Goal: Use online tool/utility: Utilize a website feature to perform a specific function

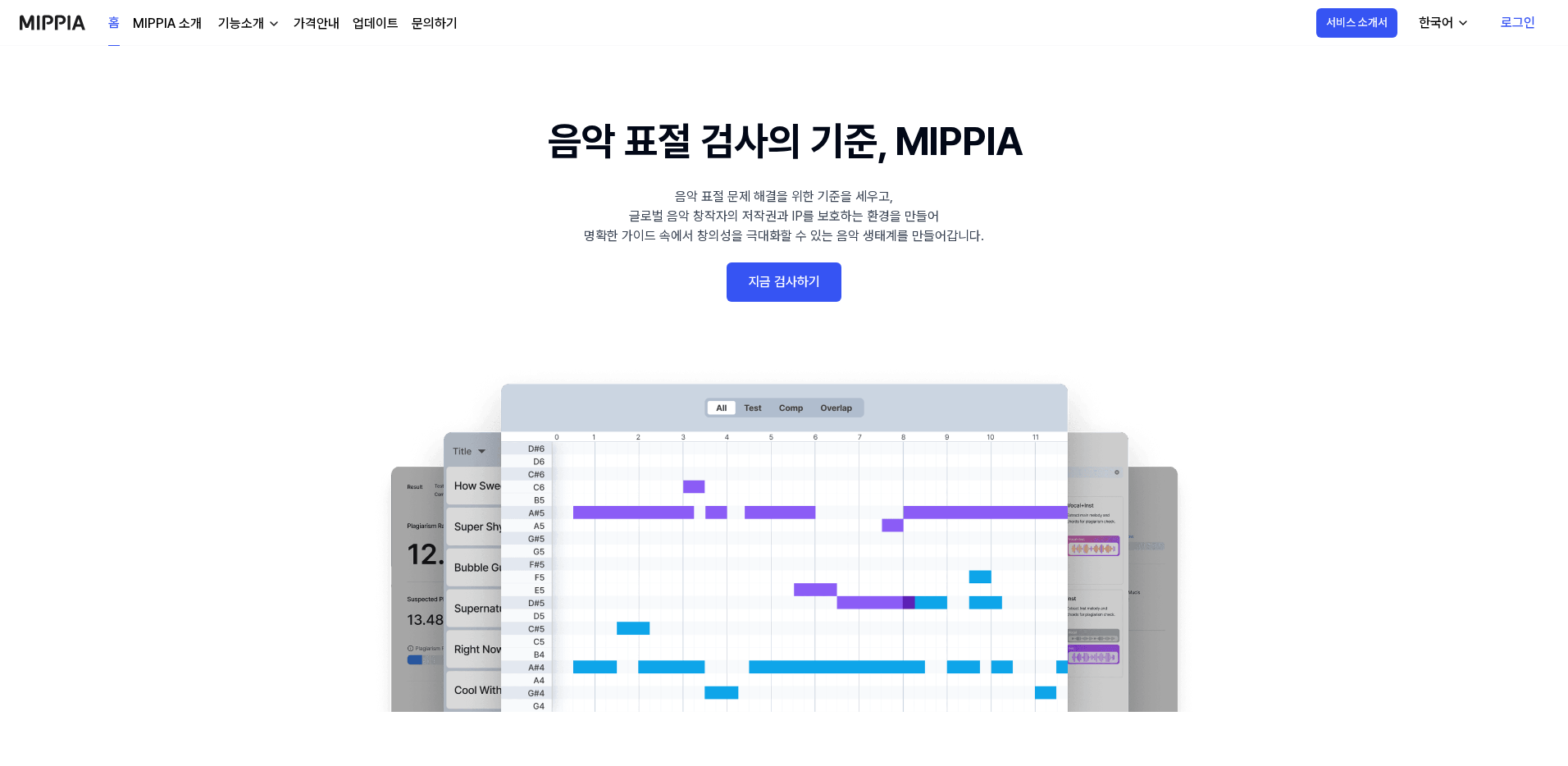
click at [779, 305] on 배너 "음악 표절 검사의 기준, MIPPIA 음악 표절 문제 해결을 위한 기준을 세우고, 글로벌 음악 창작자의 저작권과 IP를 보호하는 환경을 만들어…" at bounding box center [784, 412] width 1181 height 600
click at [784, 297] on link "지금 검사하기" at bounding box center [784, 282] width 115 height 39
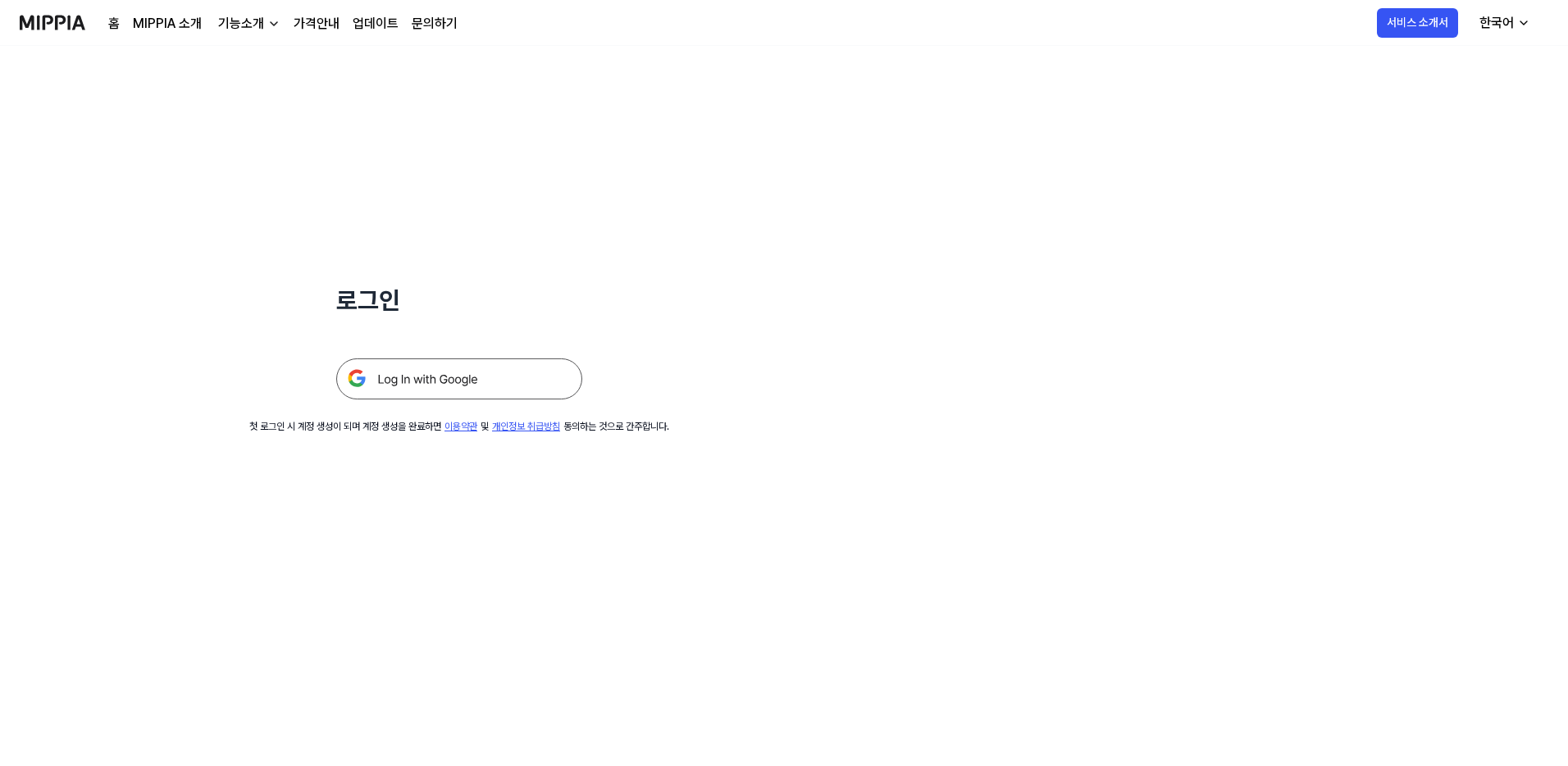
click at [517, 393] on img at bounding box center [459, 379] width 246 height 41
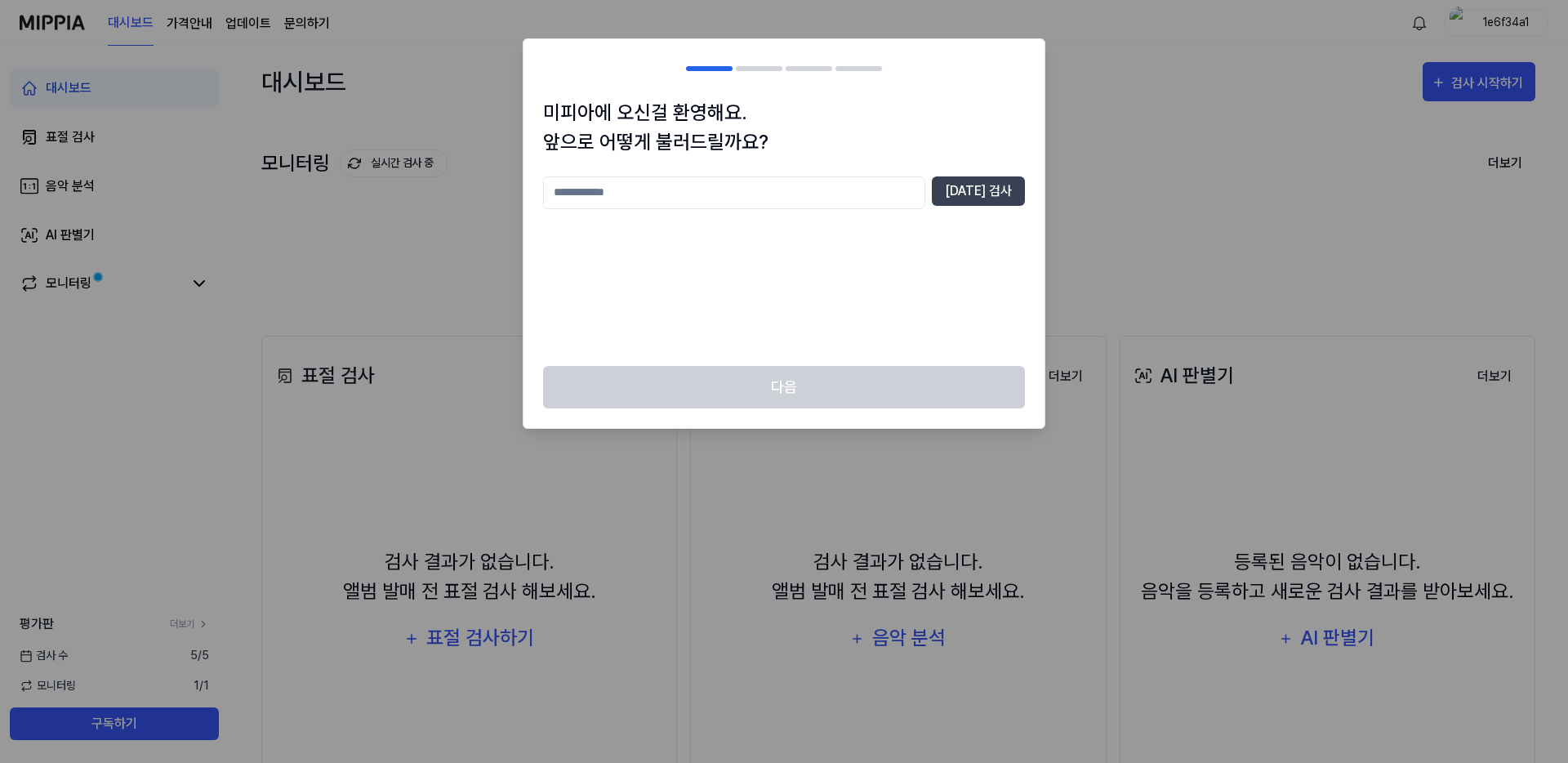
click at [775, 198] on input "text" at bounding box center [734, 193] width 382 height 33
type input "*"
type input "***"
click at [995, 185] on button "[DATE] 검사" at bounding box center [979, 191] width 93 height 29
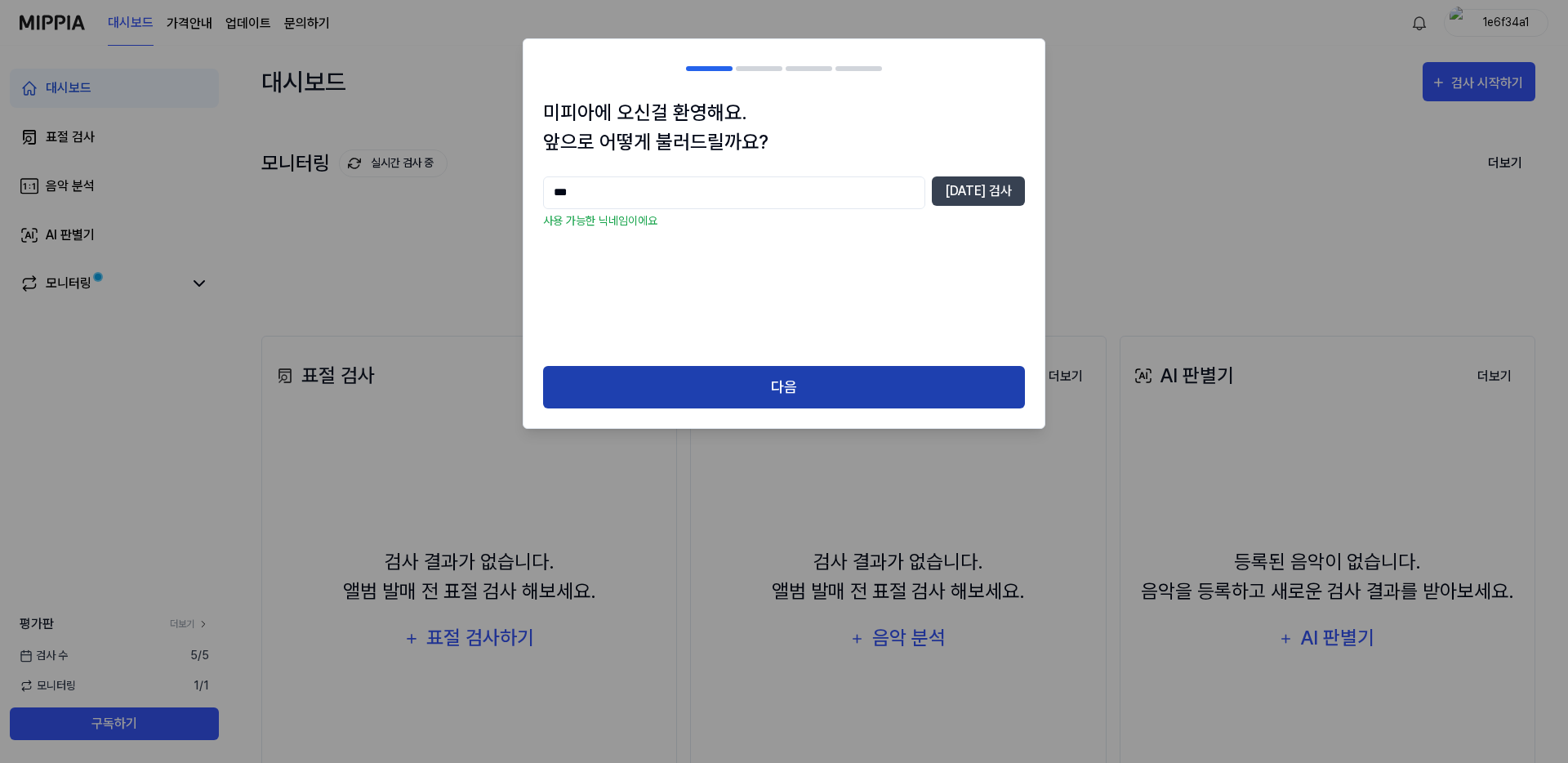
click at [773, 393] on button "다음" at bounding box center [783, 387] width 482 height 43
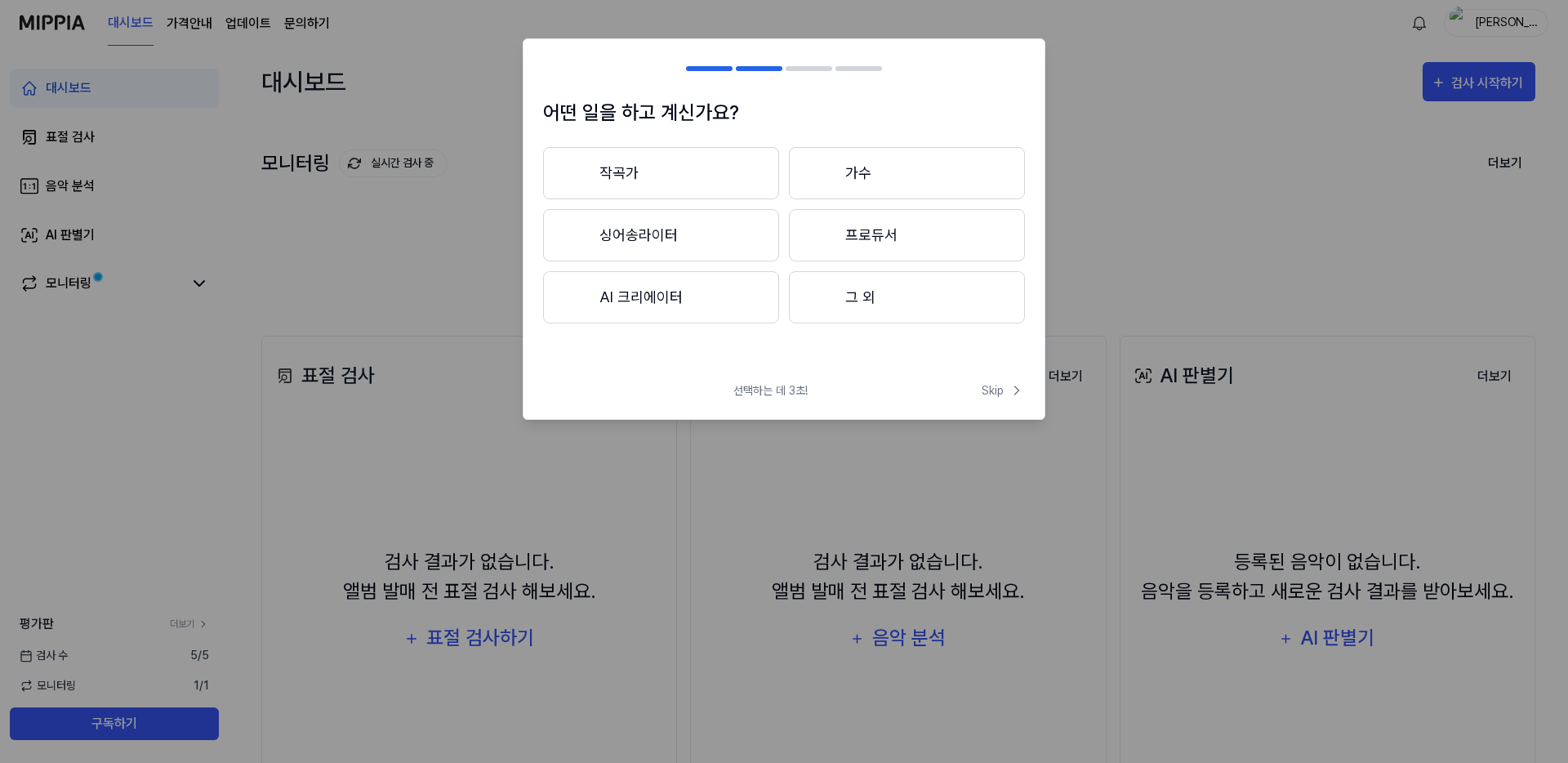
click at [725, 173] on button "작곡가" at bounding box center [661, 173] width 236 height 52
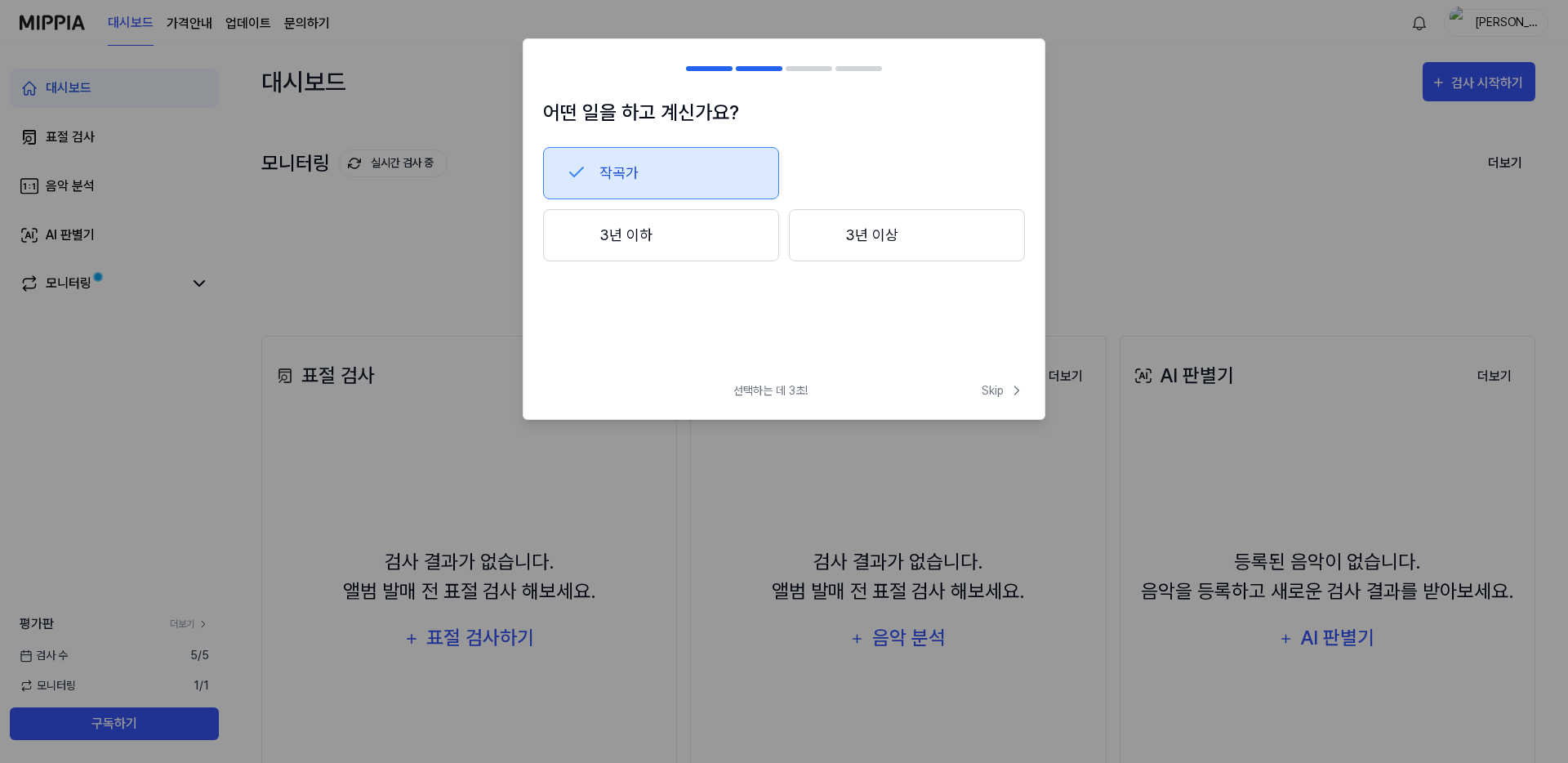
click at [732, 66] on div at bounding box center [784, 68] width 196 height 5
click at [750, 70] on h2 at bounding box center [784, 69] width 521 height 58
click at [853, 238] on button "3년 이상" at bounding box center [906, 235] width 236 height 52
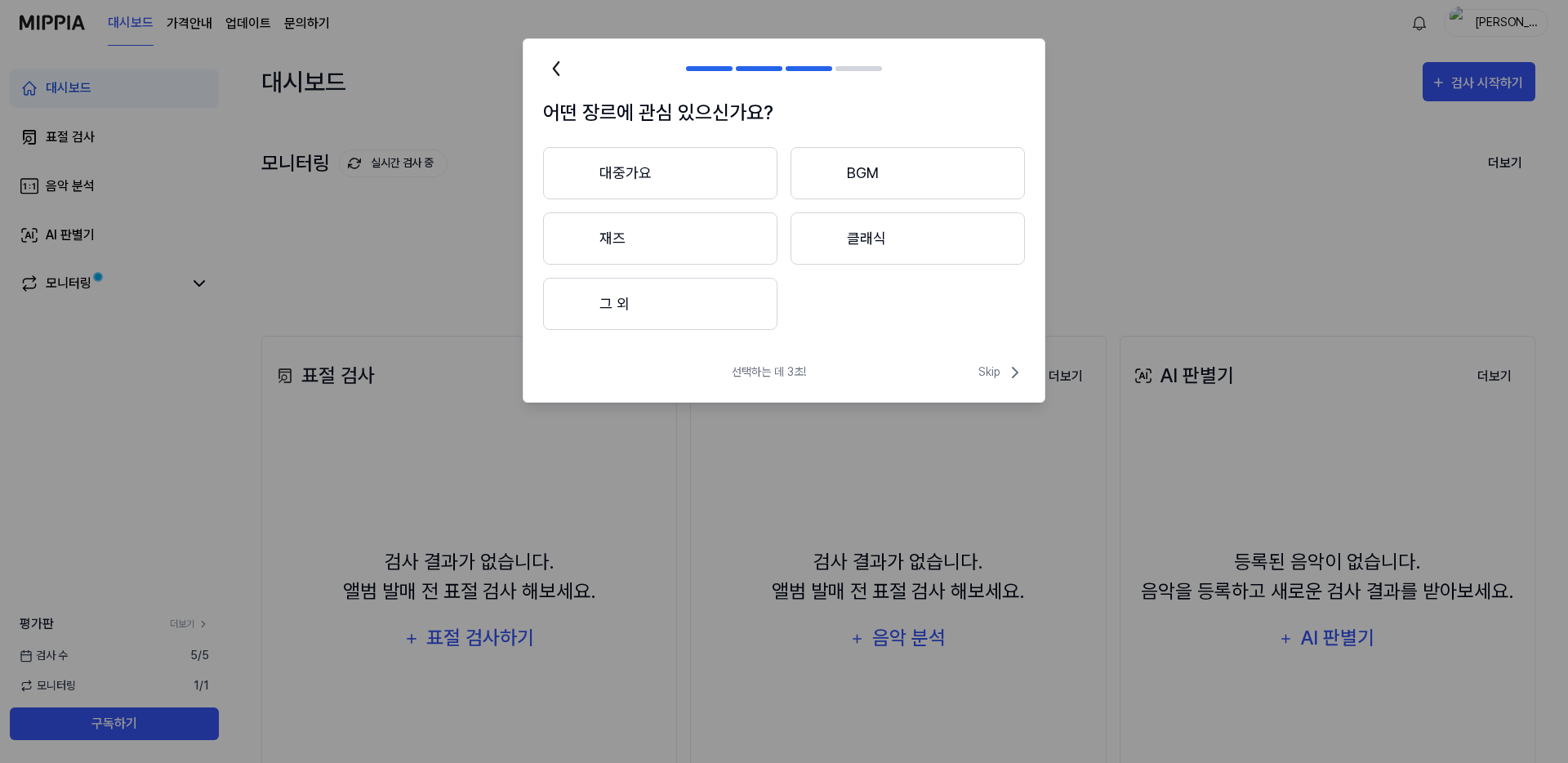
click at [577, 68] on h2 at bounding box center [784, 69] width 521 height 58
click at [554, 67] on icon at bounding box center [556, 69] width 5 height 13
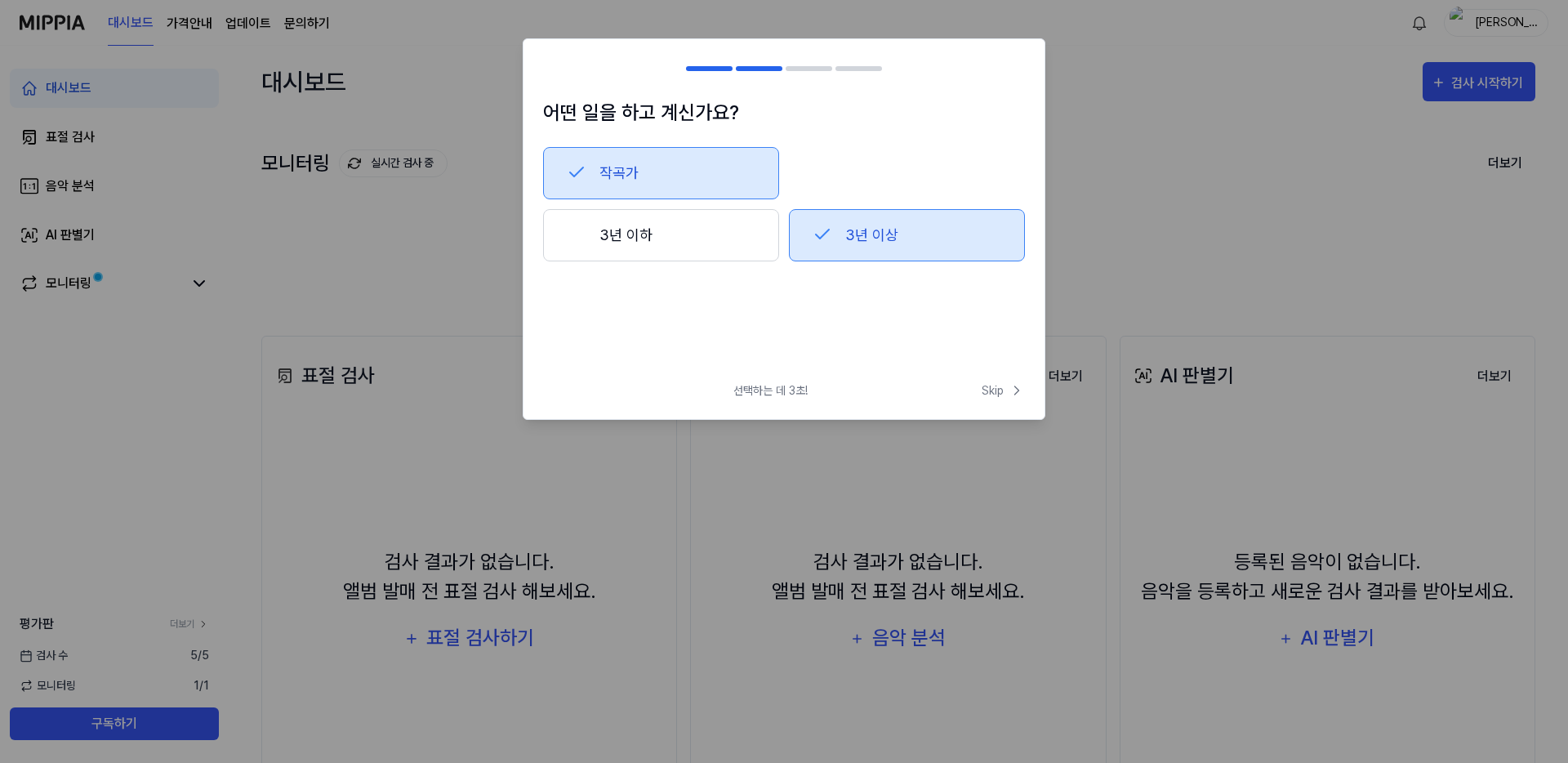
click at [573, 82] on h2 at bounding box center [784, 69] width 521 height 58
click at [1020, 465] on div at bounding box center [784, 381] width 1568 height 763
drag, startPoint x: 812, startPoint y: 61, endPoint x: 822, endPoint y: 104, distance: 44.1
click at [812, 61] on h2 at bounding box center [784, 69] width 521 height 58
click at [821, 249] on button "3년 이상" at bounding box center [906, 235] width 236 height 52
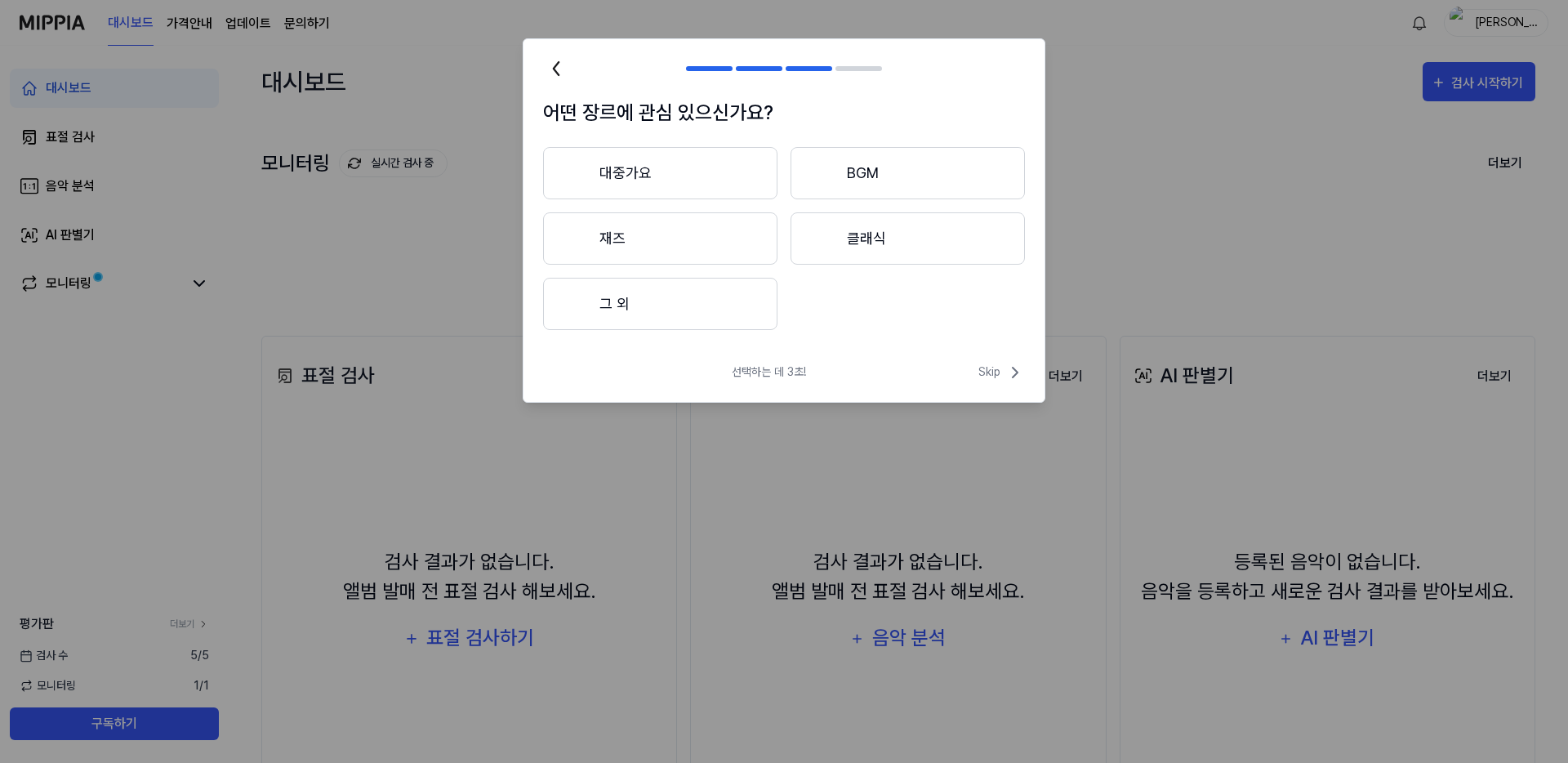
click at [541, 66] on h2 at bounding box center [784, 69] width 521 height 58
click at [550, 66] on icon at bounding box center [556, 69] width 26 height 26
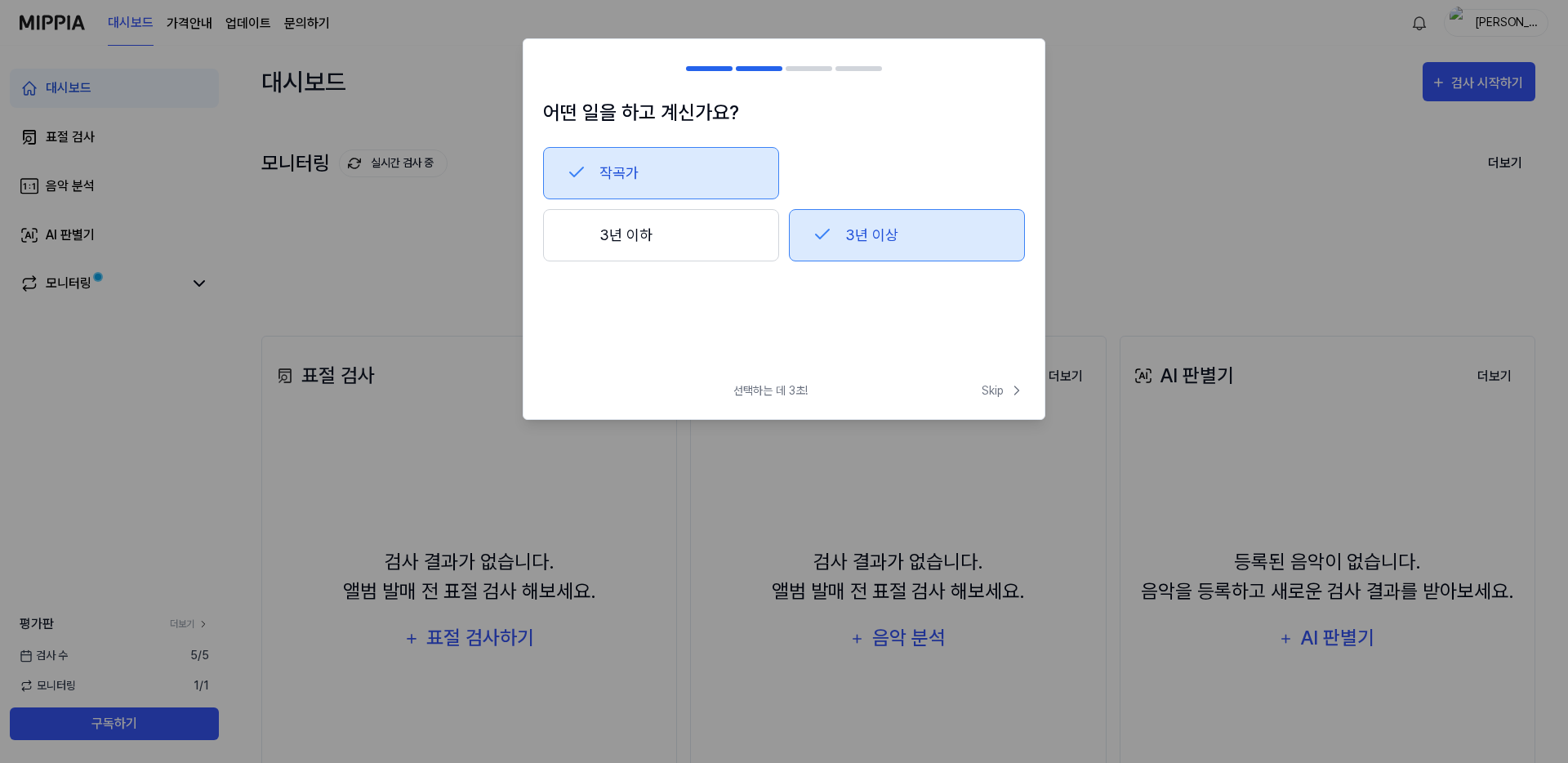
click at [1047, 418] on div at bounding box center [784, 381] width 1568 height 763
click at [1021, 394] on icon at bounding box center [1017, 390] width 16 height 16
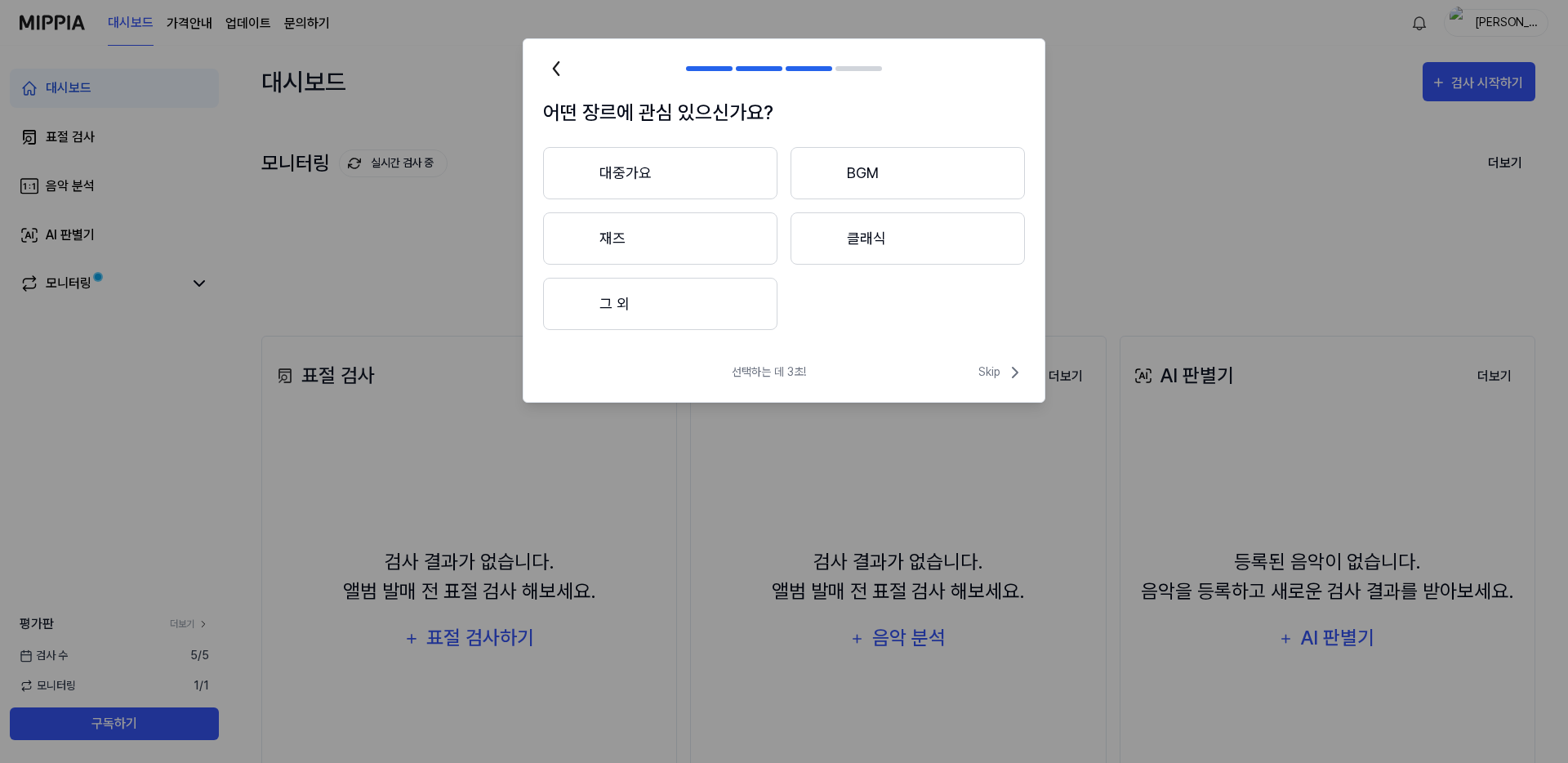
click at [557, 60] on icon at bounding box center [556, 69] width 26 height 26
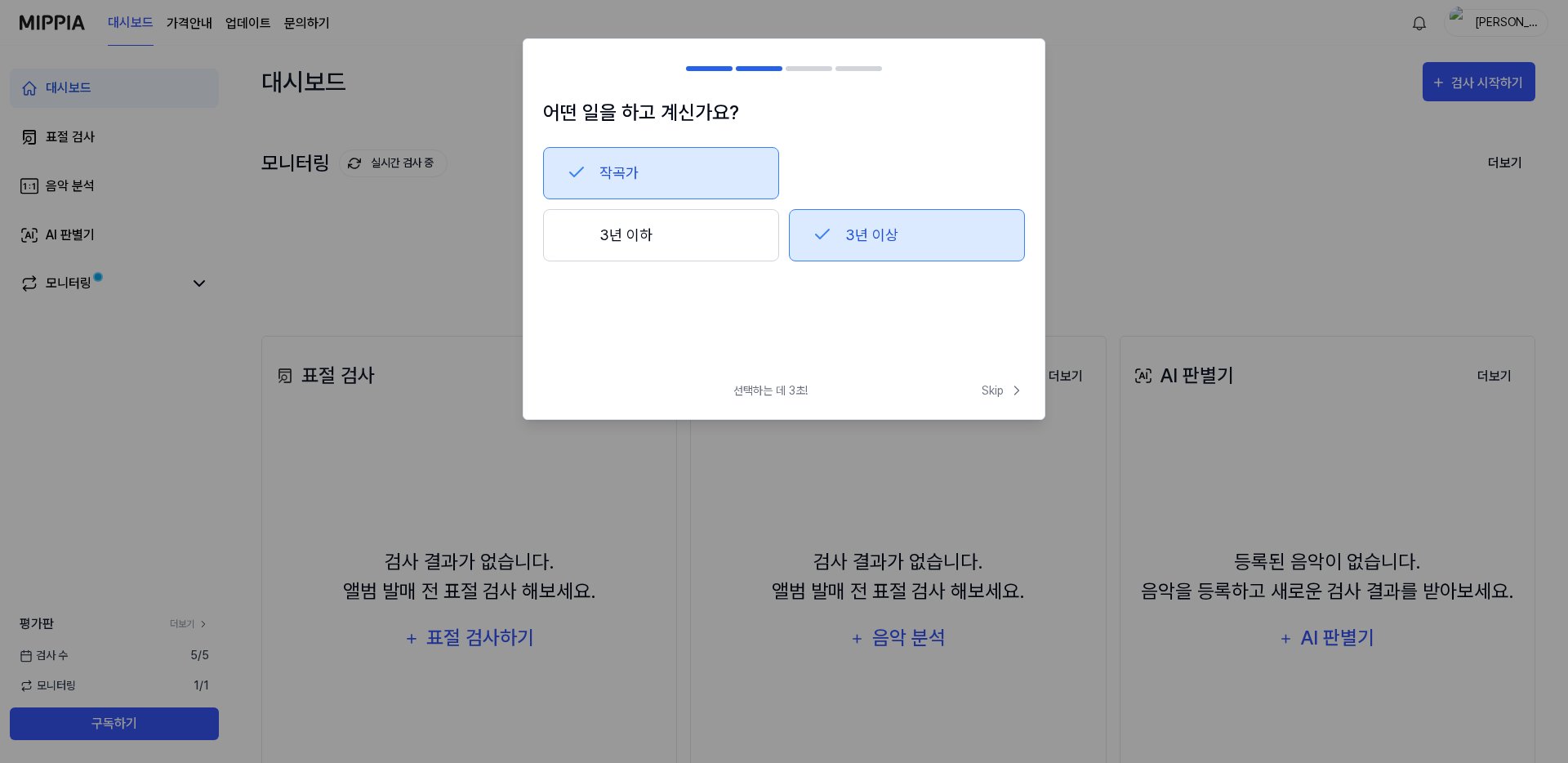
click at [969, 224] on button "3년 이상" at bounding box center [906, 235] width 236 height 52
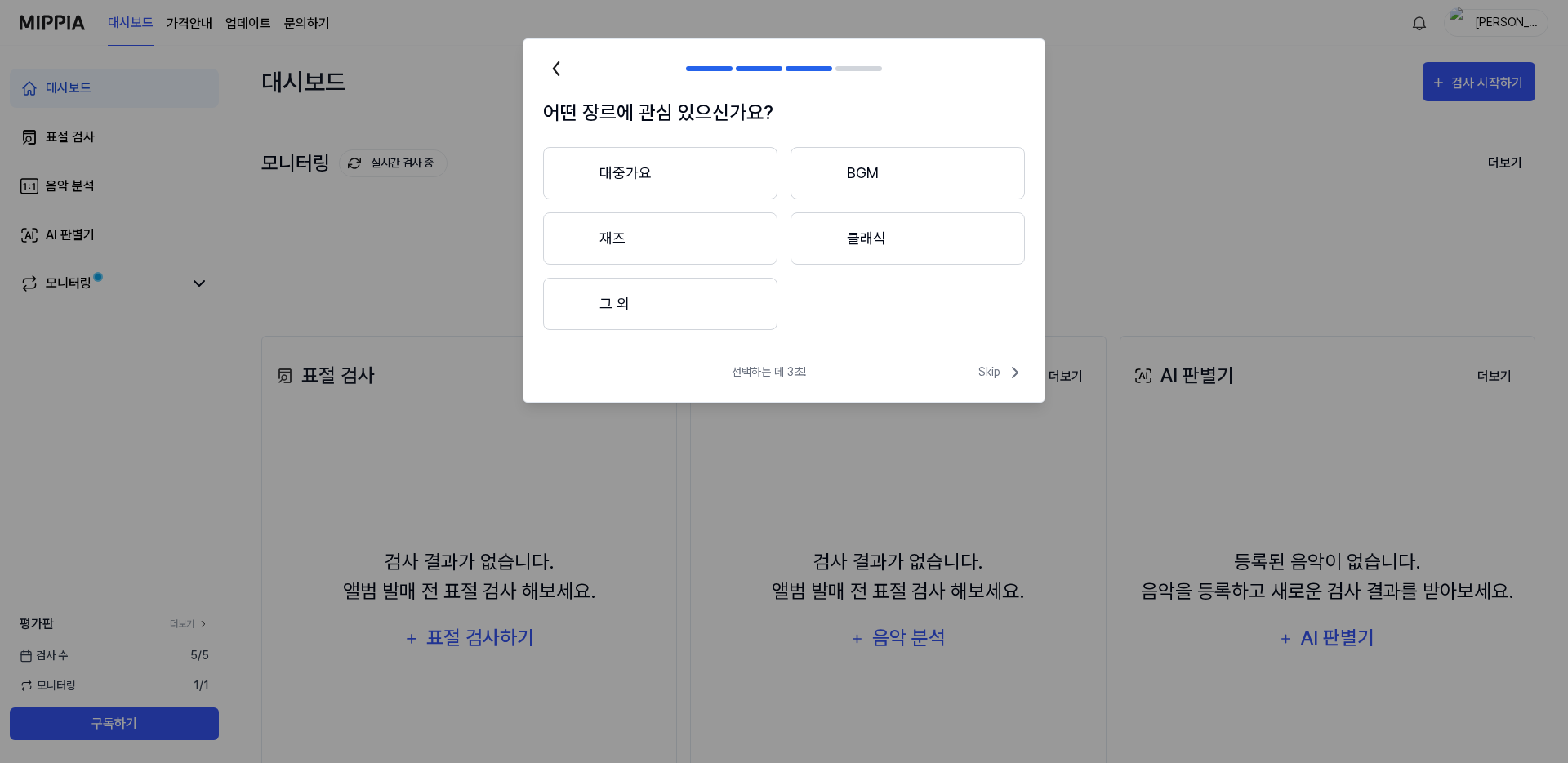
click at [719, 171] on button "대중가요" at bounding box center [660, 173] width 235 height 52
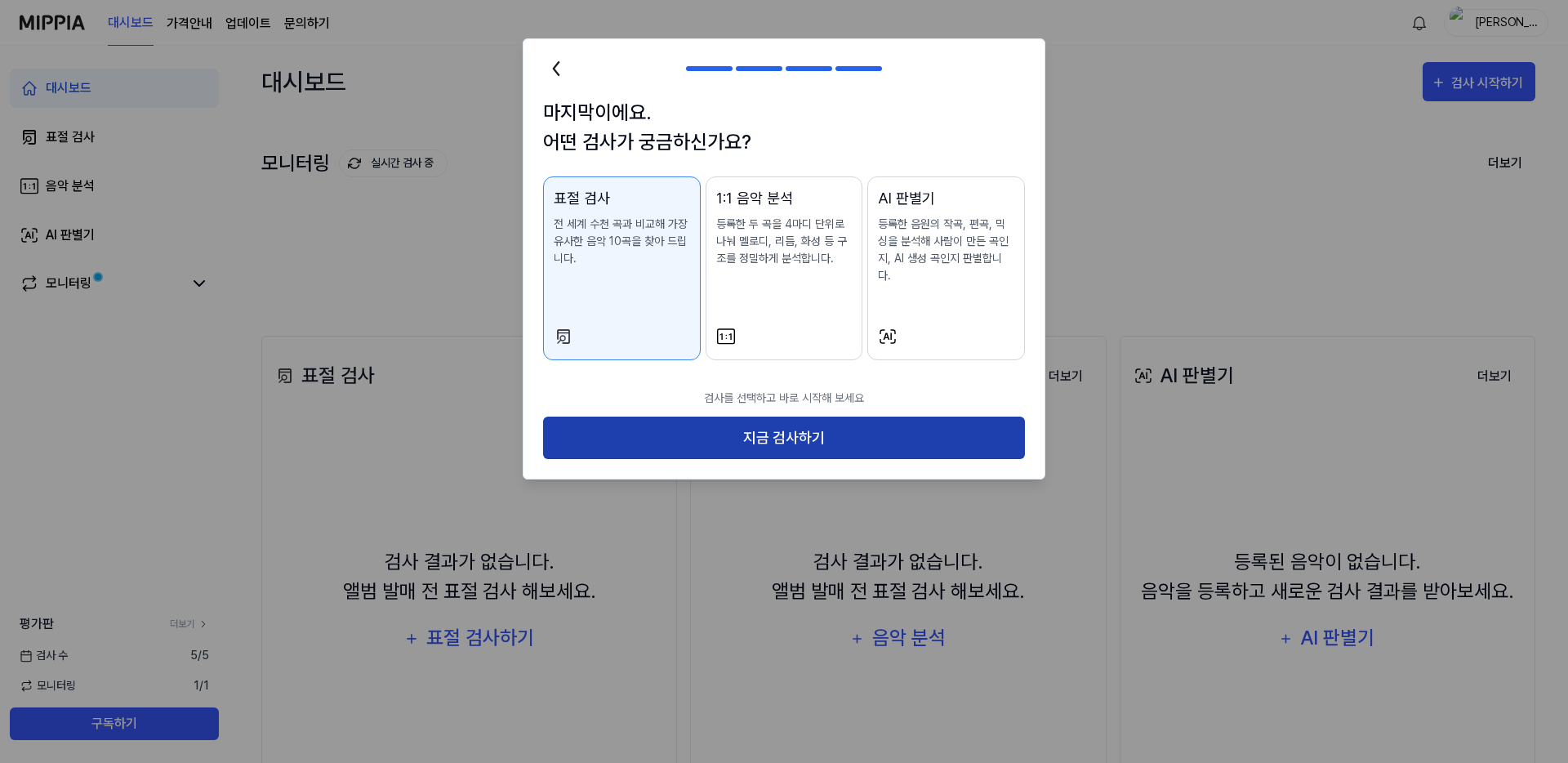
click at [805, 427] on button "지금 검사하기" at bounding box center [783, 438] width 482 height 43
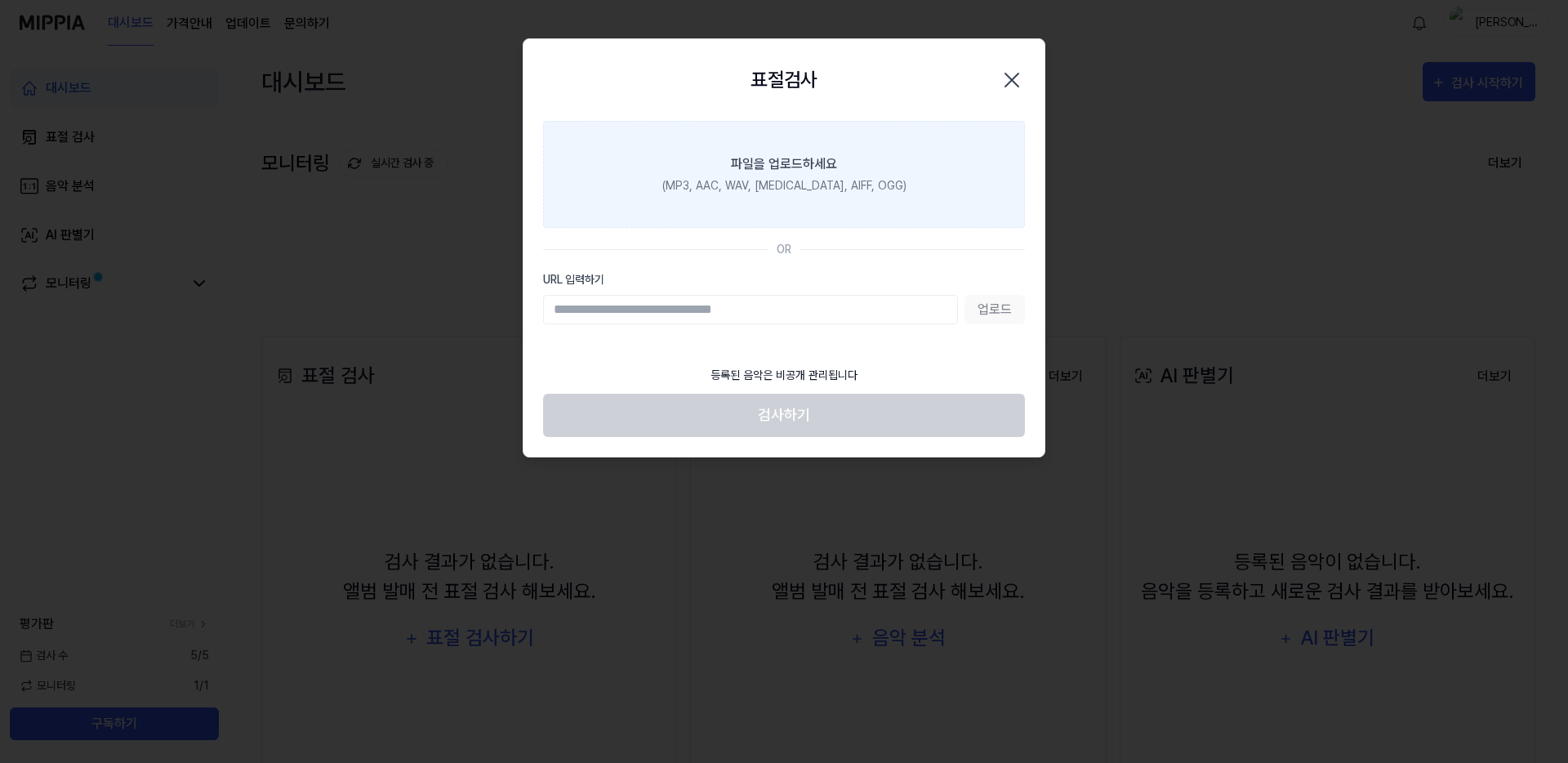
click at [802, 195] on label "파일을 업로드하세요 (MP3, AAC, WAV, [MEDICAL_DATA], AIFF, OGG)" at bounding box center [783, 174] width 482 height 107
click at [0, 0] on input "파일을 업로드하세요 (MP3, AAC, WAV, [MEDICAL_DATA], AIFF, OGG)" at bounding box center [0, 0] width 0 height 0
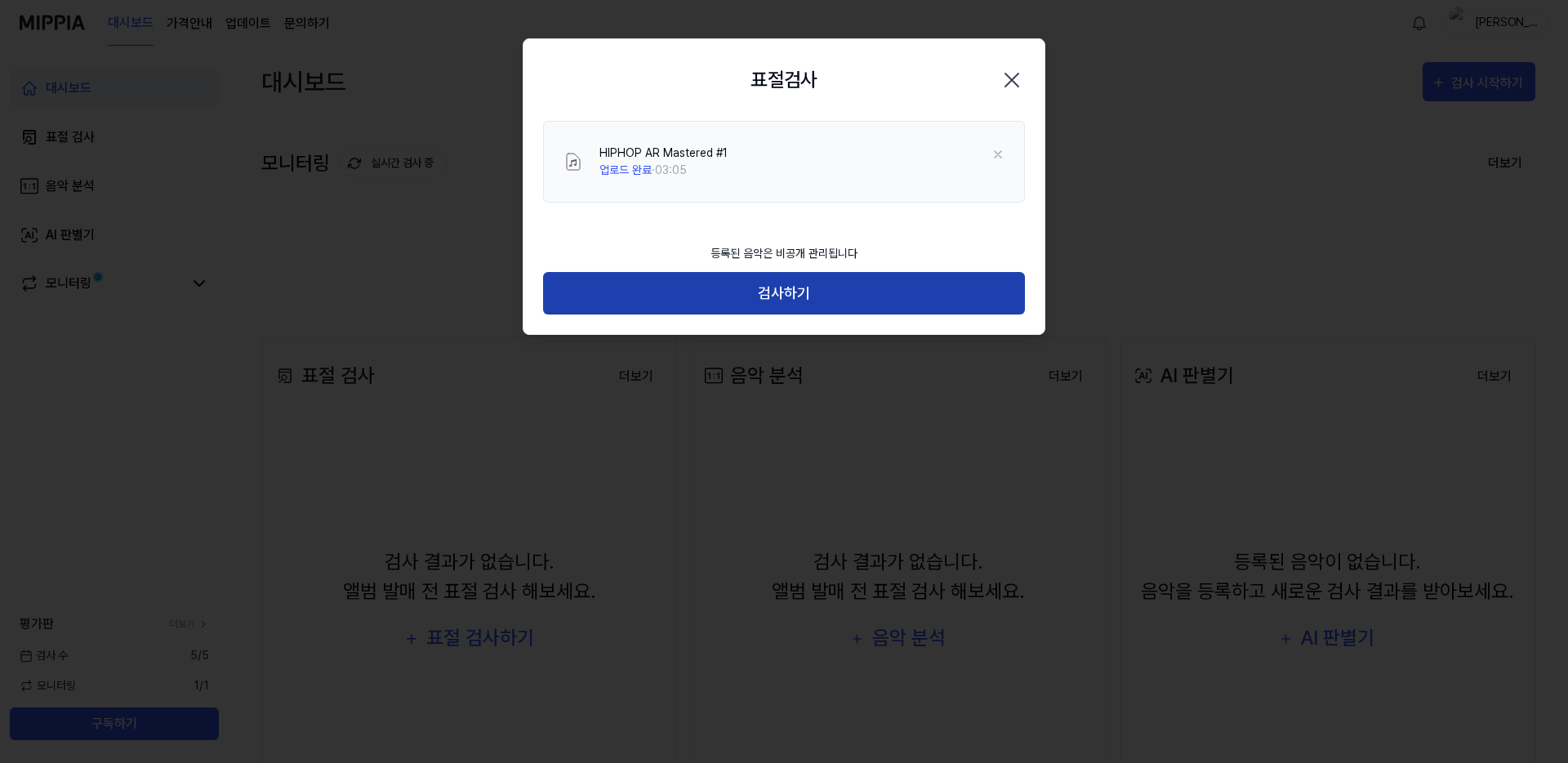
click at [814, 297] on button "검사하기" at bounding box center [783, 293] width 482 height 43
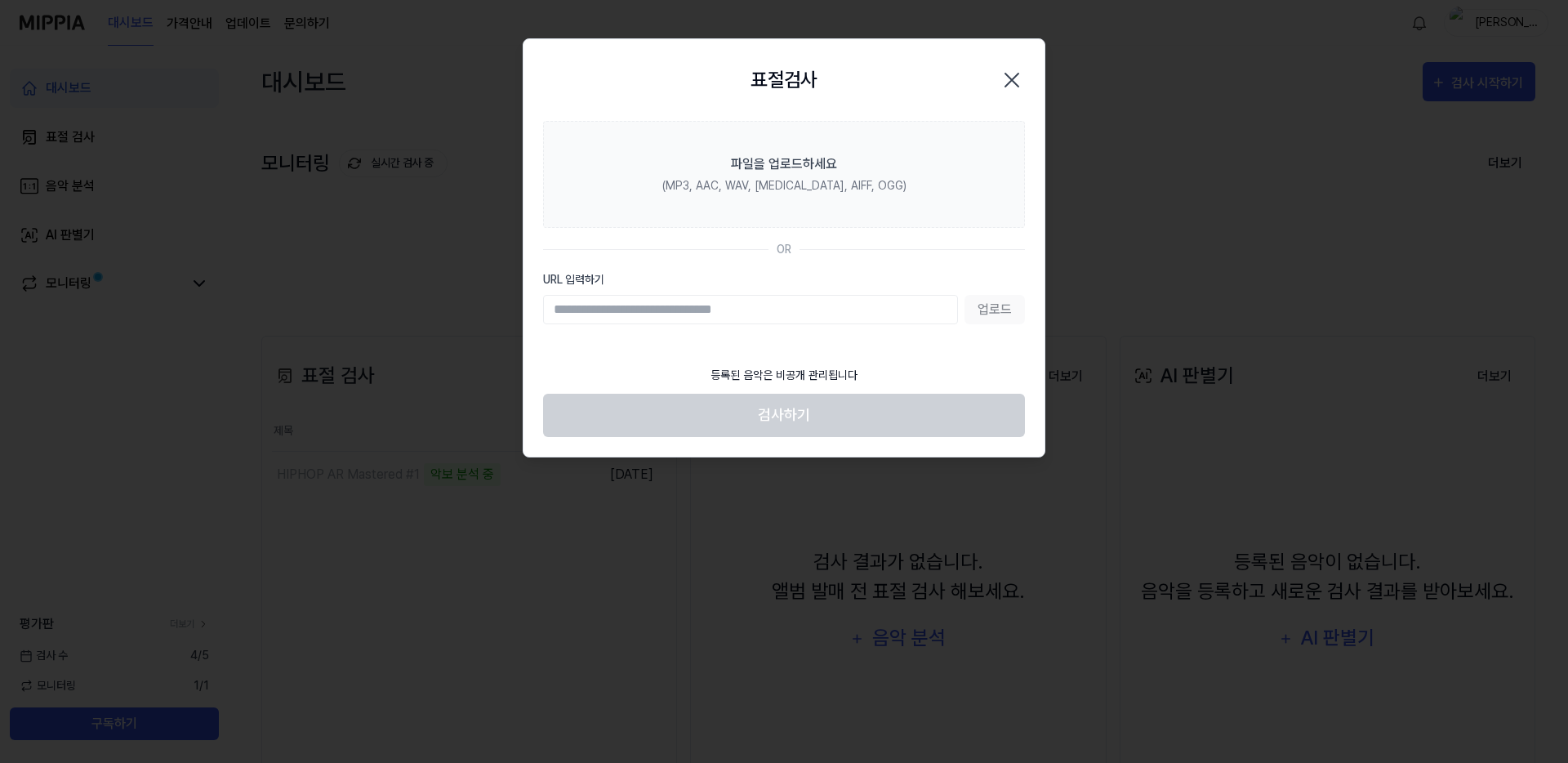
click at [654, 26] on body "대시보드 가격안내 업데이트 문의하기 JAY 대시보드 표절 검사 음악 분석 AI 판별기 모니터링 평가판 더보기 검사 [DATE] 모니터링 1 /…" at bounding box center [784, 381] width 1568 height 763
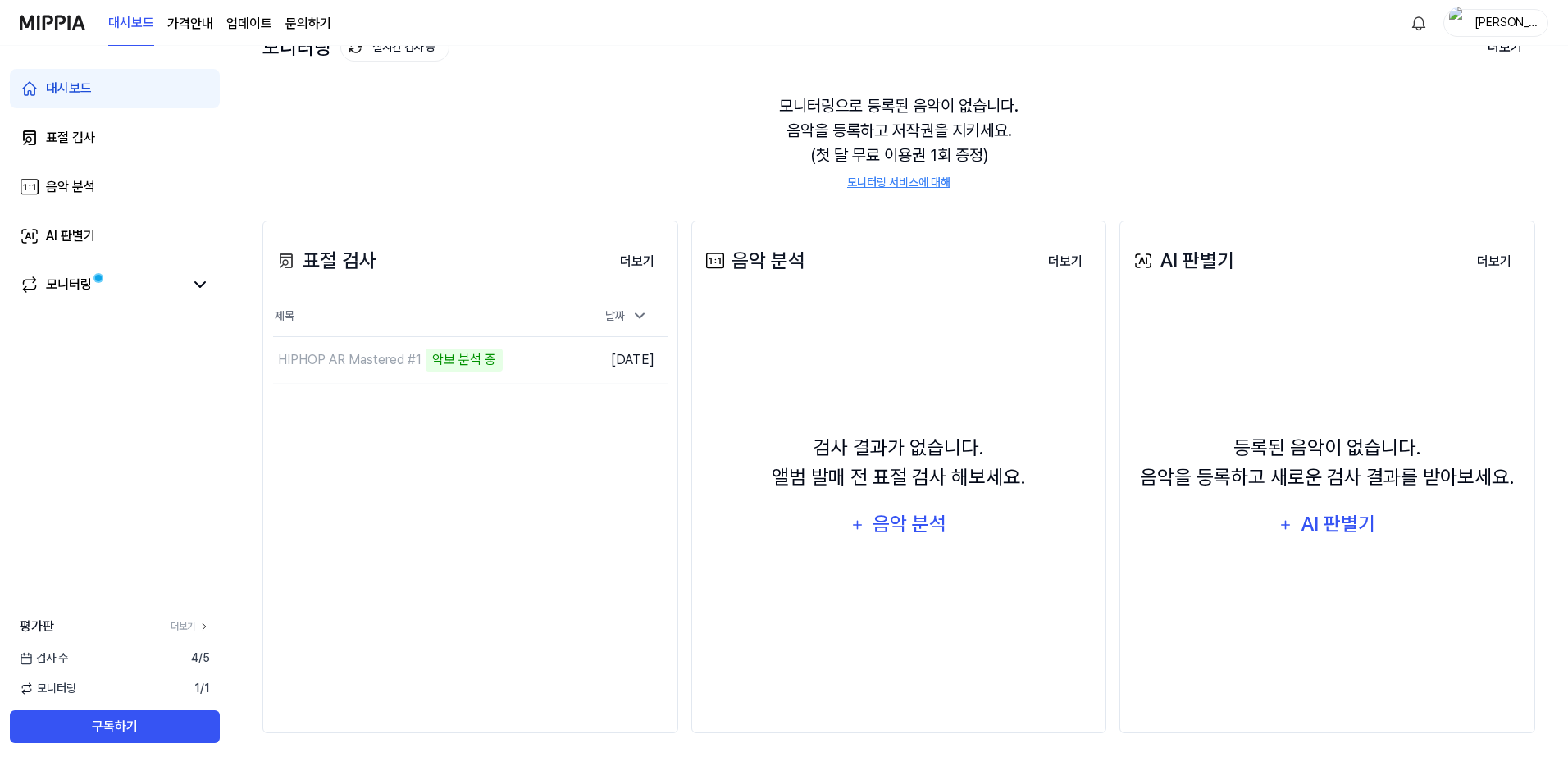
scroll to position [115, 0]
click at [546, 365] on button "이동하기" at bounding box center [539, 361] width 59 height 27
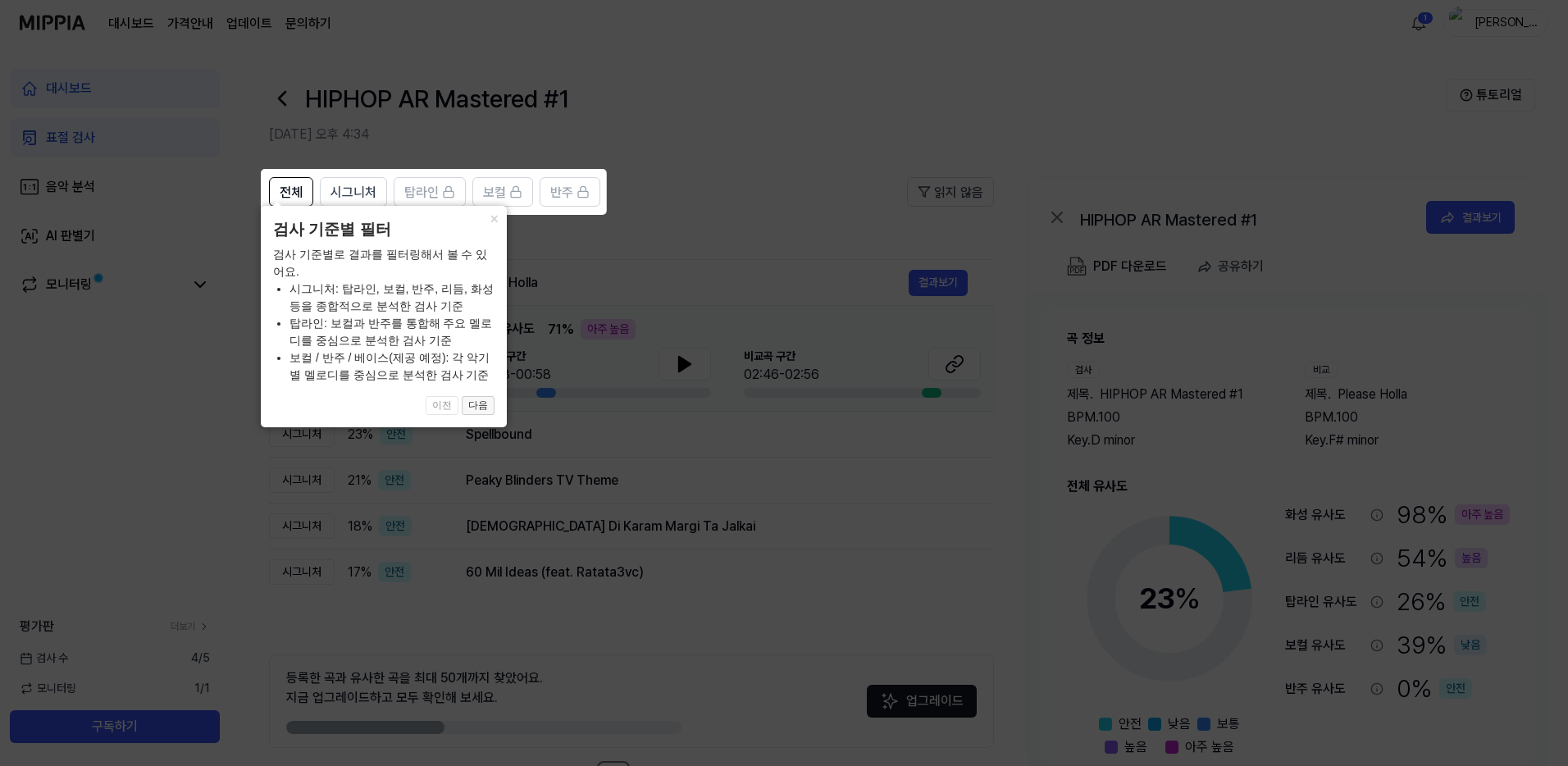
click at [477, 397] on button "다음" at bounding box center [478, 405] width 33 height 19
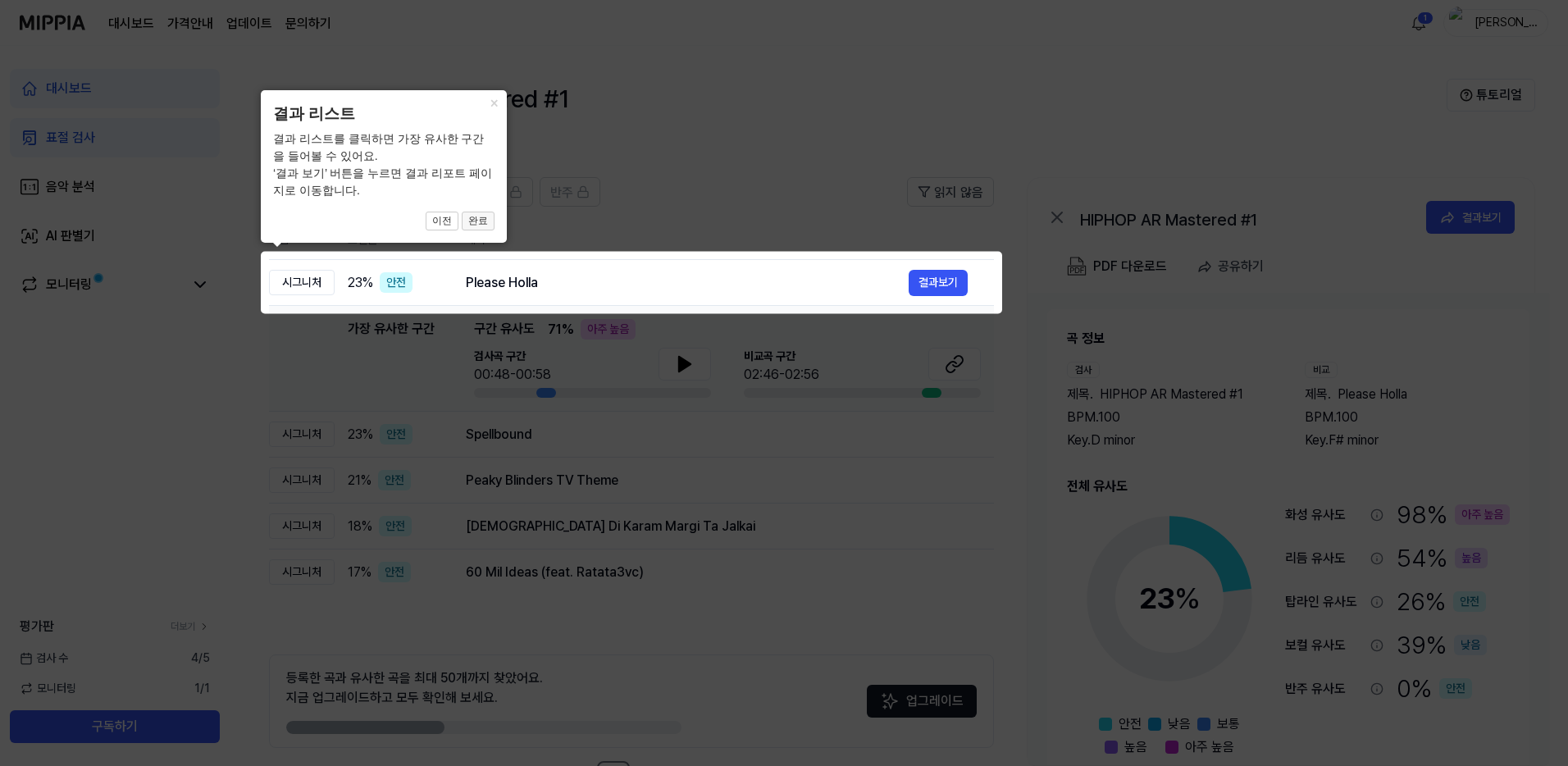
click at [475, 220] on button "완료" at bounding box center [478, 221] width 33 height 19
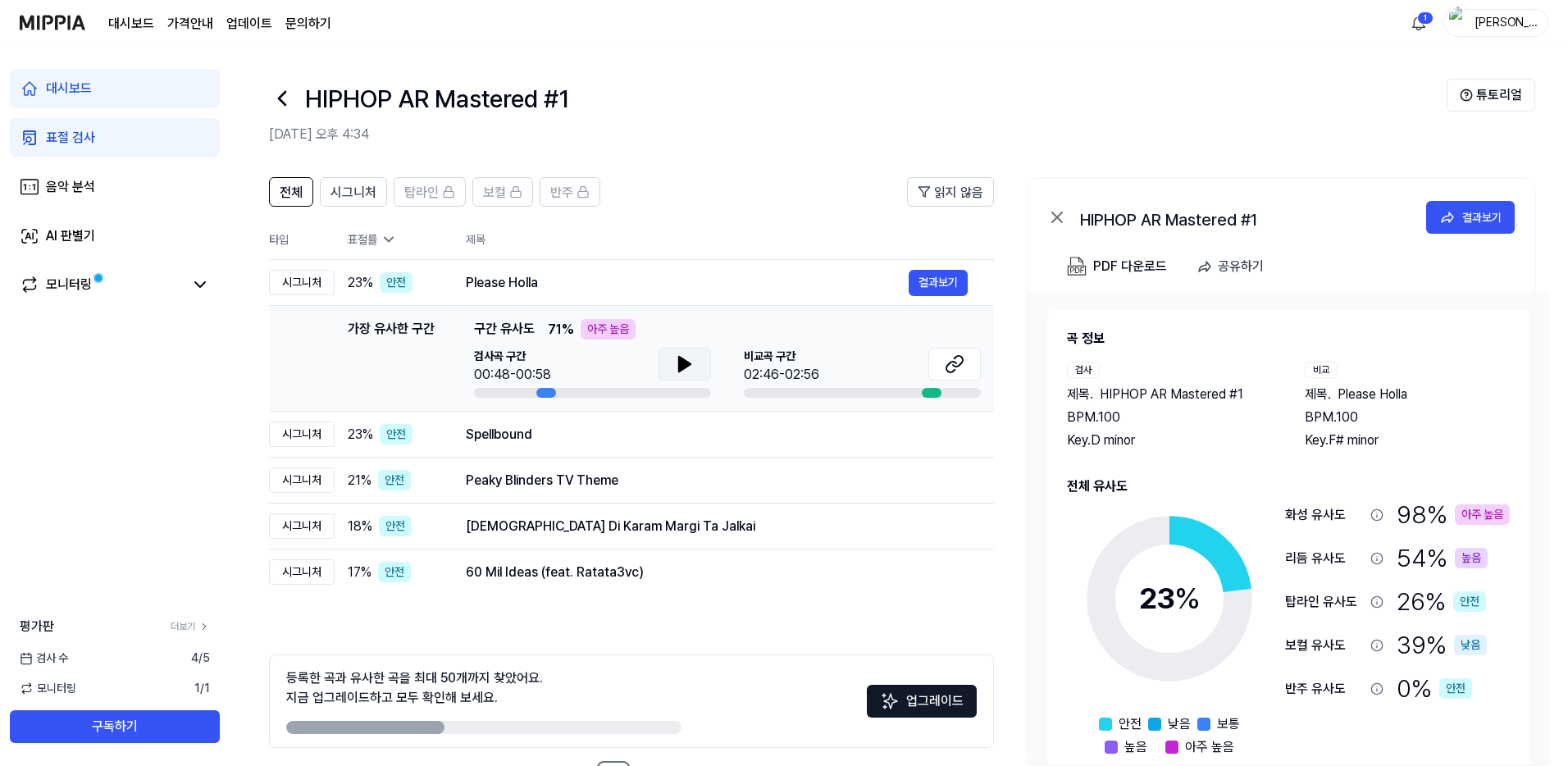
click at [693, 360] on icon at bounding box center [684, 363] width 19 height 19
click at [693, 361] on icon at bounding box center [684, 363] width 19 height 19
click at [935, 394] on div at bounding box center [931, 393] width 19 height 10
click at [945, 371] on icon at bounding box center [954, 363] width 19 height 19
click at [696, 364] on button at bounding box center [684, 364] width 52 height 33
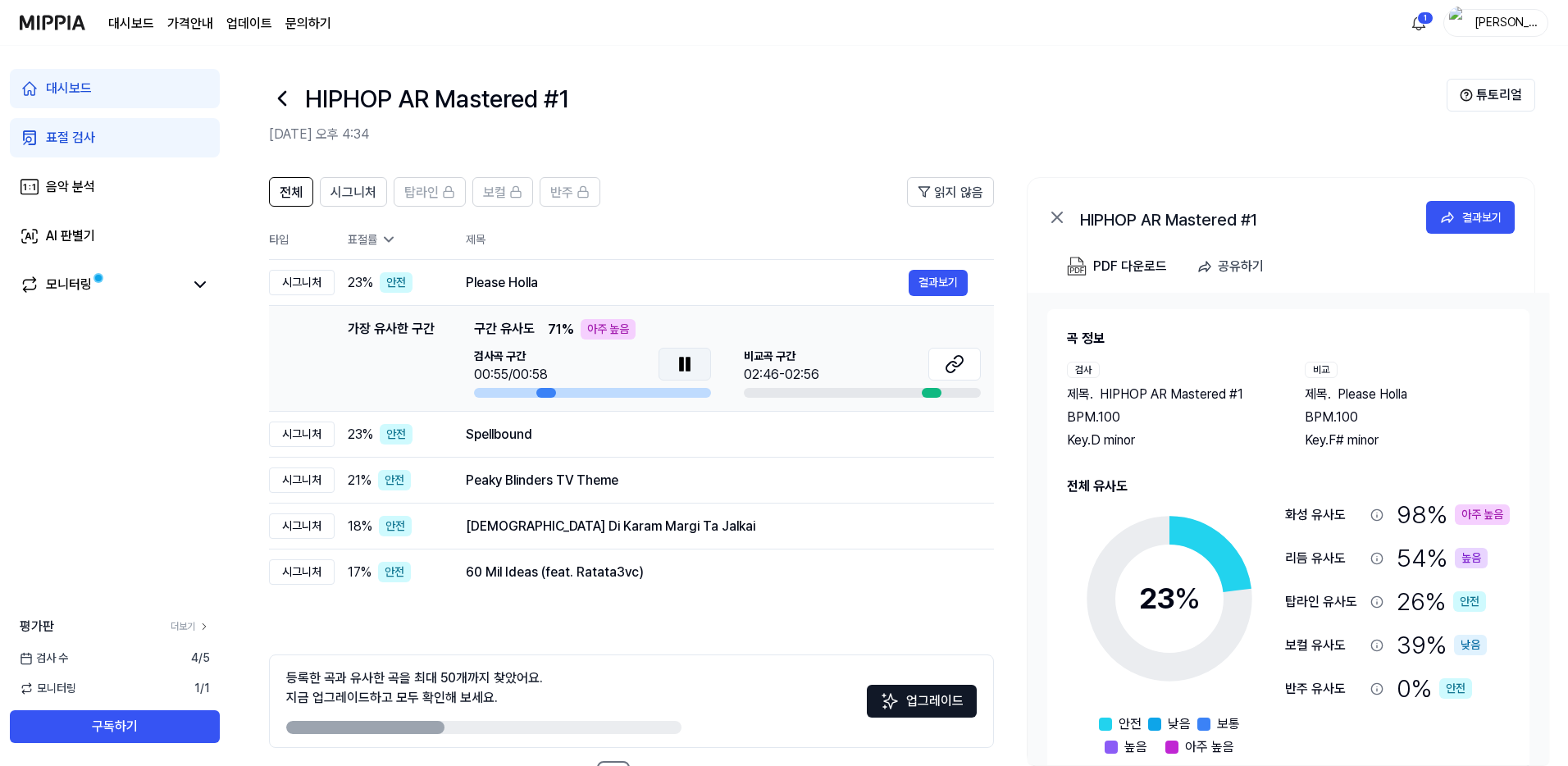
click at [696, 364] on button at bounding box center [684, 364] width 52 height 33
click at [952, 373] on icon at bounding box center [954, 363] width 19 height 19
click at [624, 428] on div "Spellbound" at bounding box center [687, 434] width 443 height 19
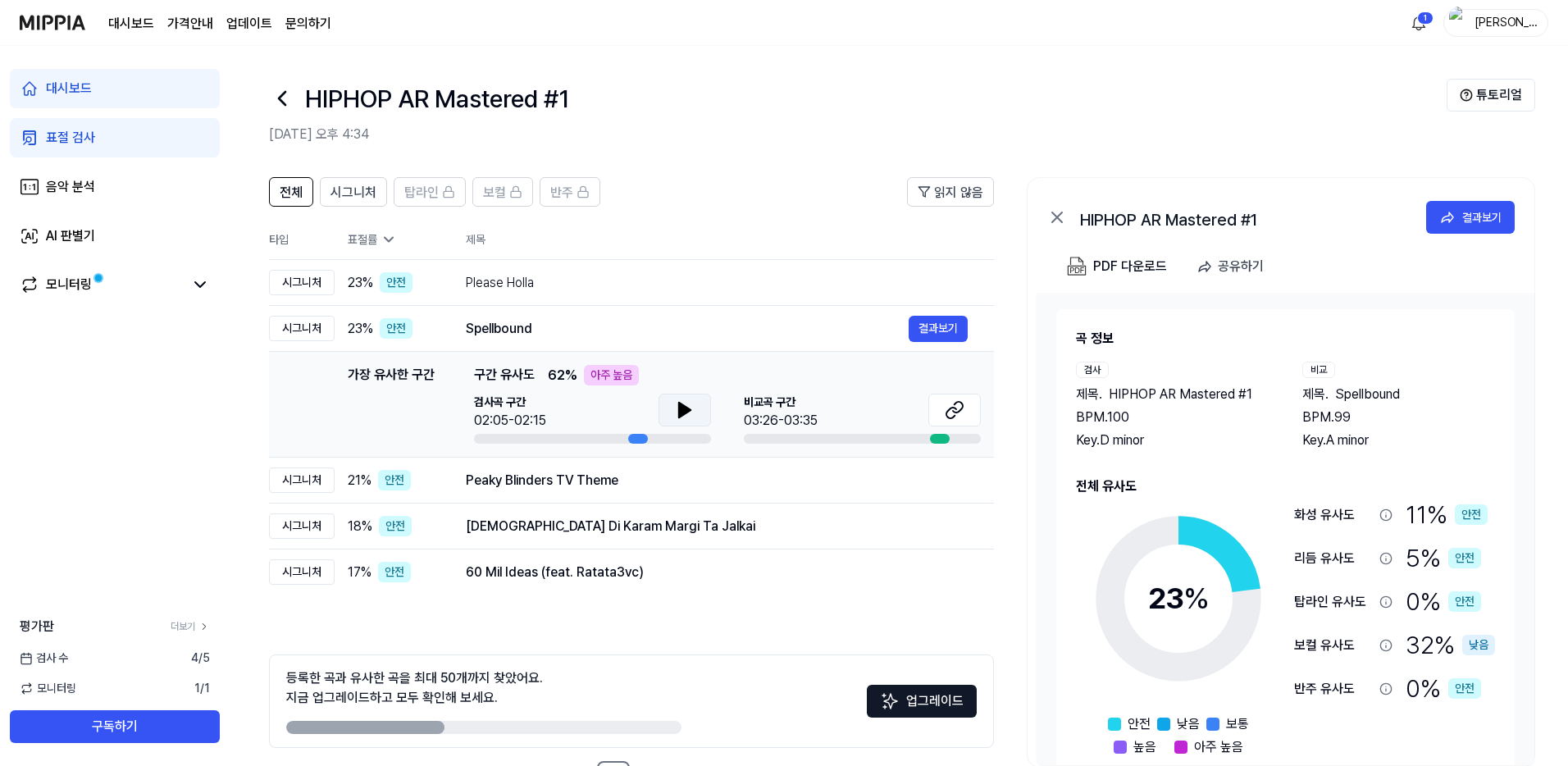
click at [694, 416] on button at bounding box center [684, 410] width 52 height 33
click at [691, 414] on icon at bounding box center [684, 409] width 19 height 19
click at [943, 414] on button at bounding box center [954, 410] width 52 height 33
click at [307, 483] on div "시그니처" at bounding box center [302, 480] width 66 height 26
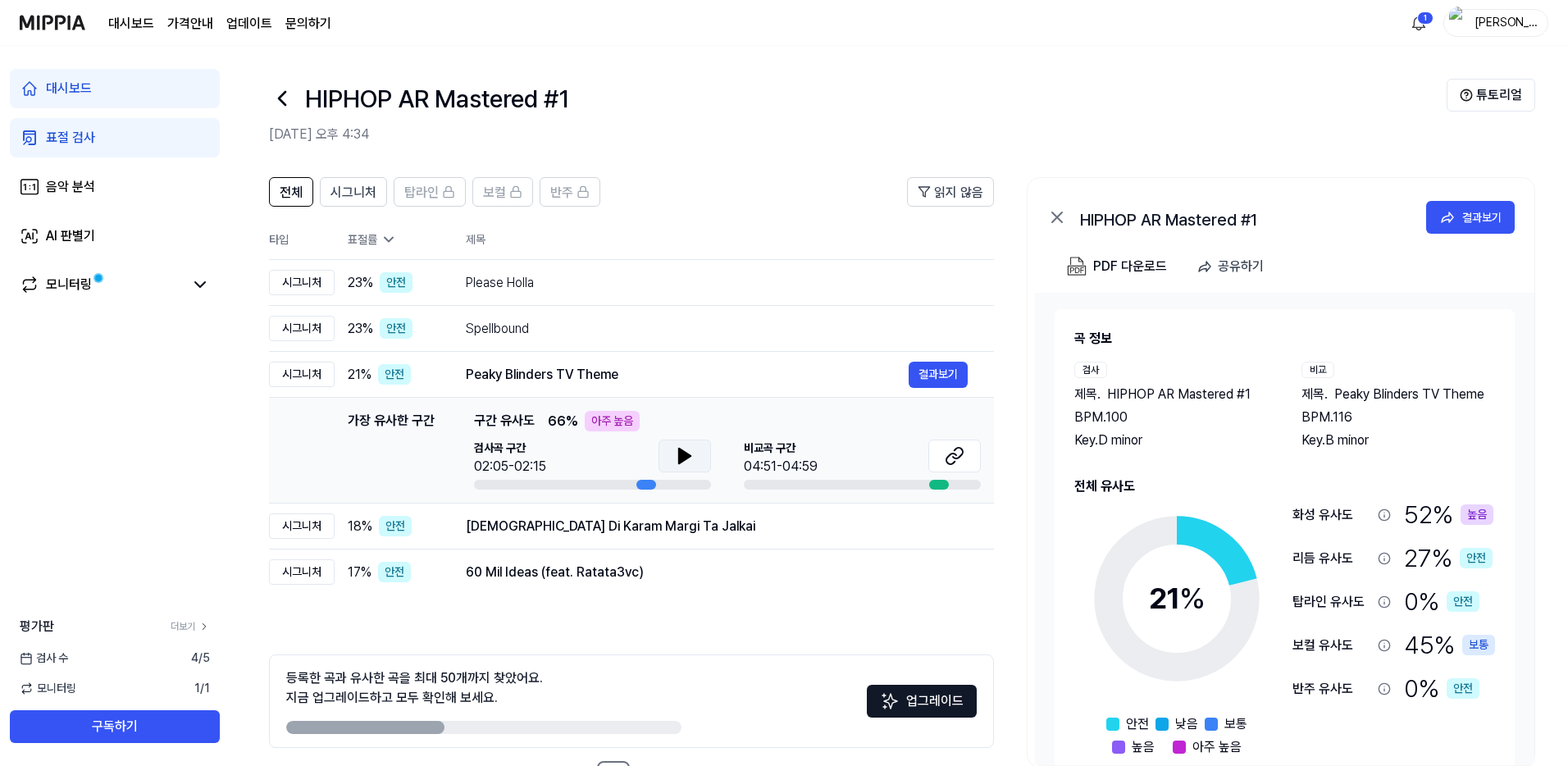
click at [673, 447] on button at bounding box center [684, 456] width 52 height 33
click at [675, 450] on icon at bounding box center [684, 455] width 19 height 19
click at [317, 536] on div "시그니처" at bounding box center [302, 527] width 66 height 26
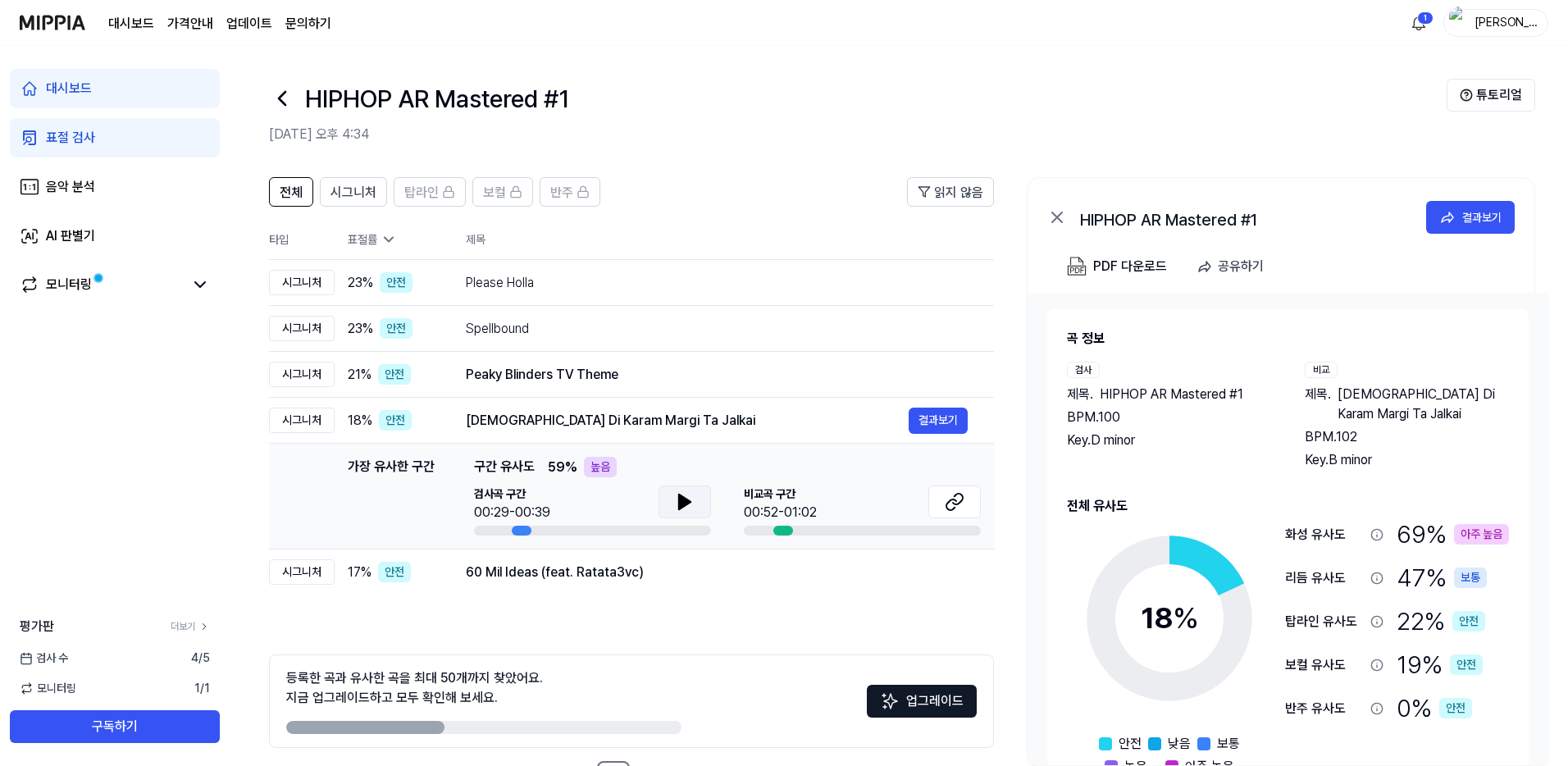
click at [679, 494] on icon at bounding box center [684, 502] width 12 height 15
click at [678, 494] on icon at bounding box center [684, 501] width 19 height 19
click at [970, 513] on button at bounding box center [954, 502] width 52 height 33
click at [263, 568] on div "전체 시그니처 탑라인 보컬 반주 읽지 않음 전체 시그니처 탑라인 보컬 반주 타입 표절률 제목 표절률 읽지 않음 시그니처 23 % 안전 Plea…" at bounding box center [898, 494] width 1339 height 666
click at [285, 569] on div "시그니처" at bounding box center [302, 572] width 66 height 26
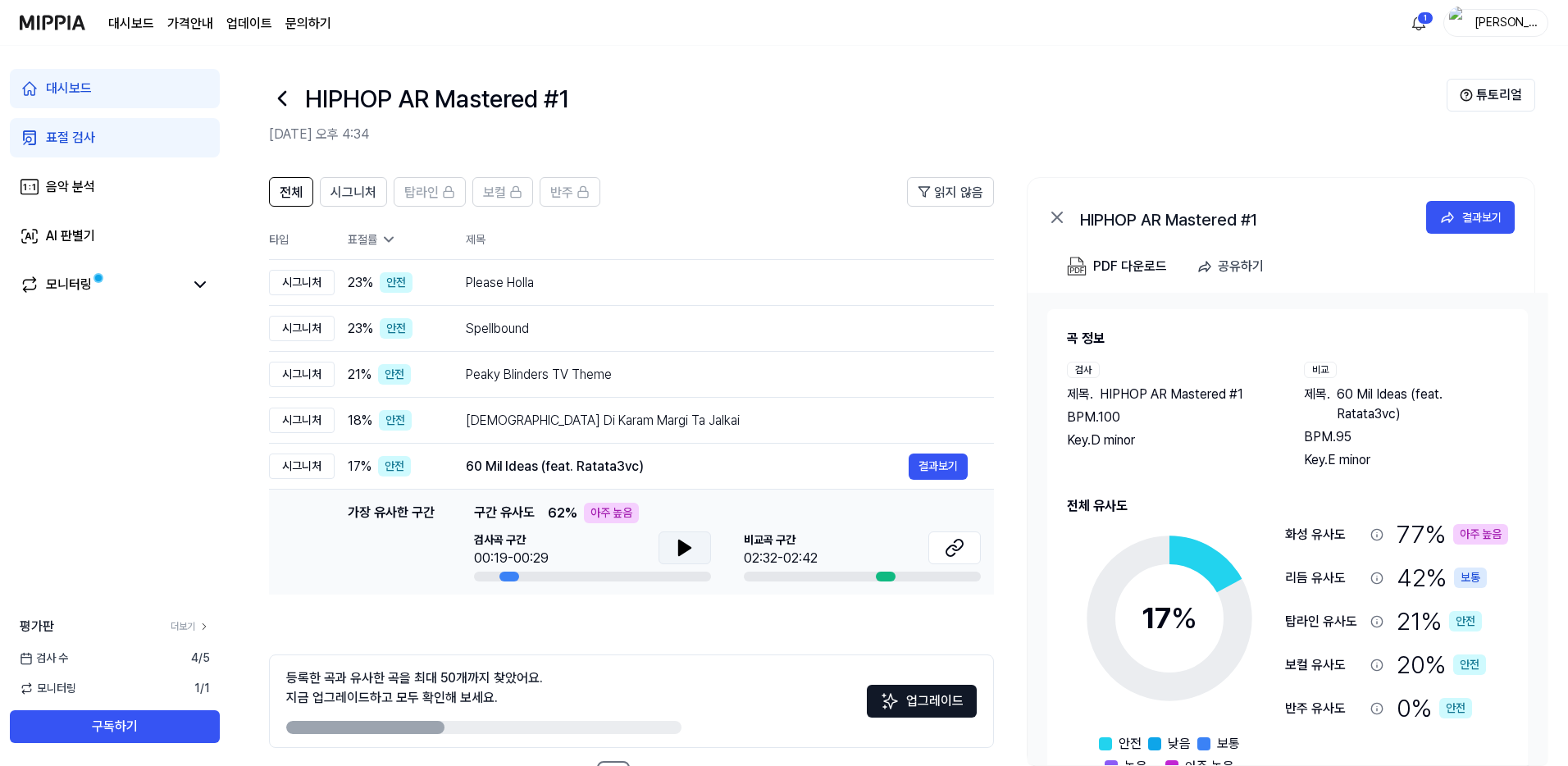
click at [673, 544] on button at bounding box center [684, 548] width 52 height 33
click at [680, 544] on icon at bounding box center [682, 548] width 4 height 13
click at [943, 550] on button at bounding box center [954, 548] width 52 height 33
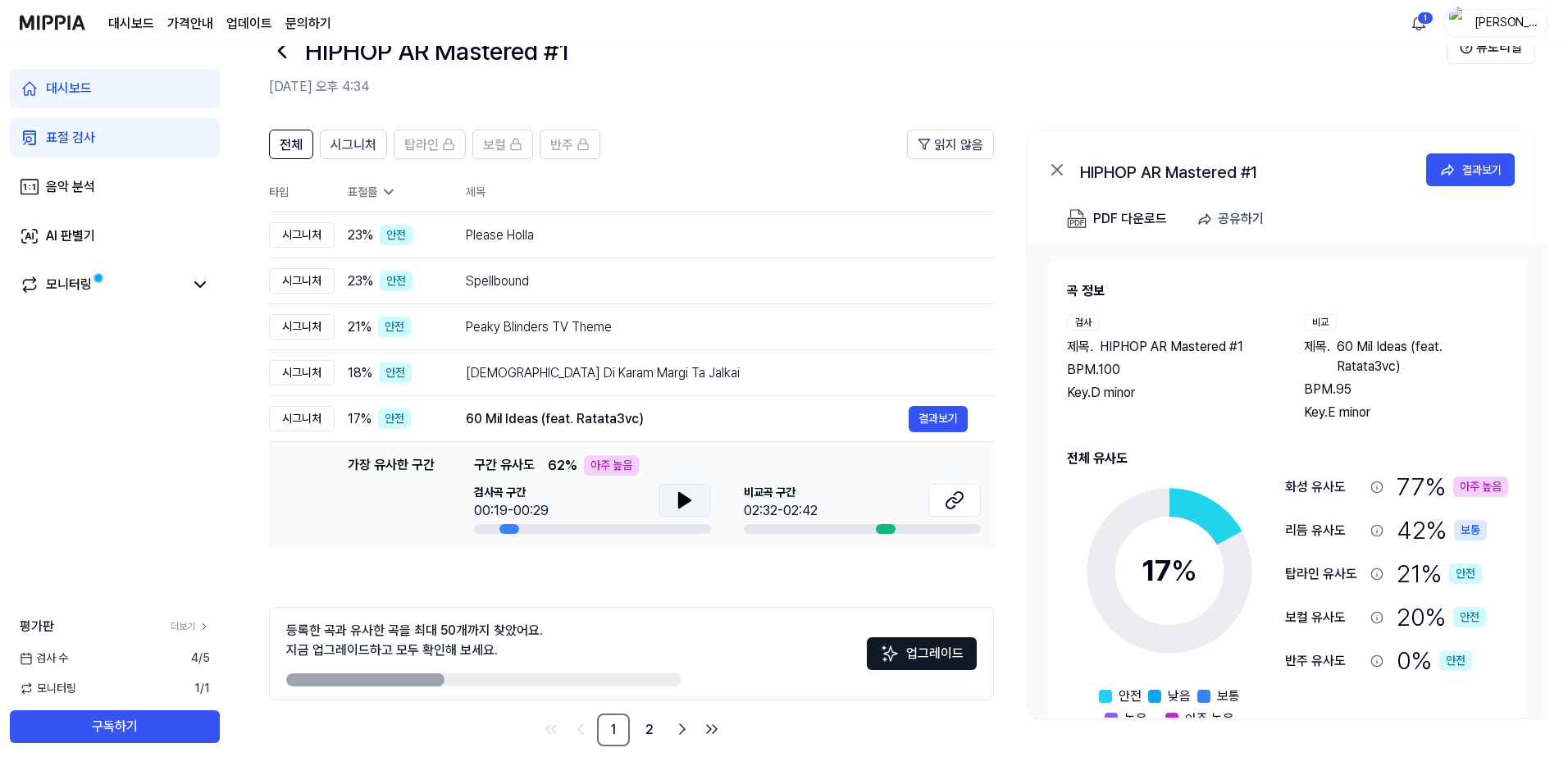
scroll to position [61, 0]
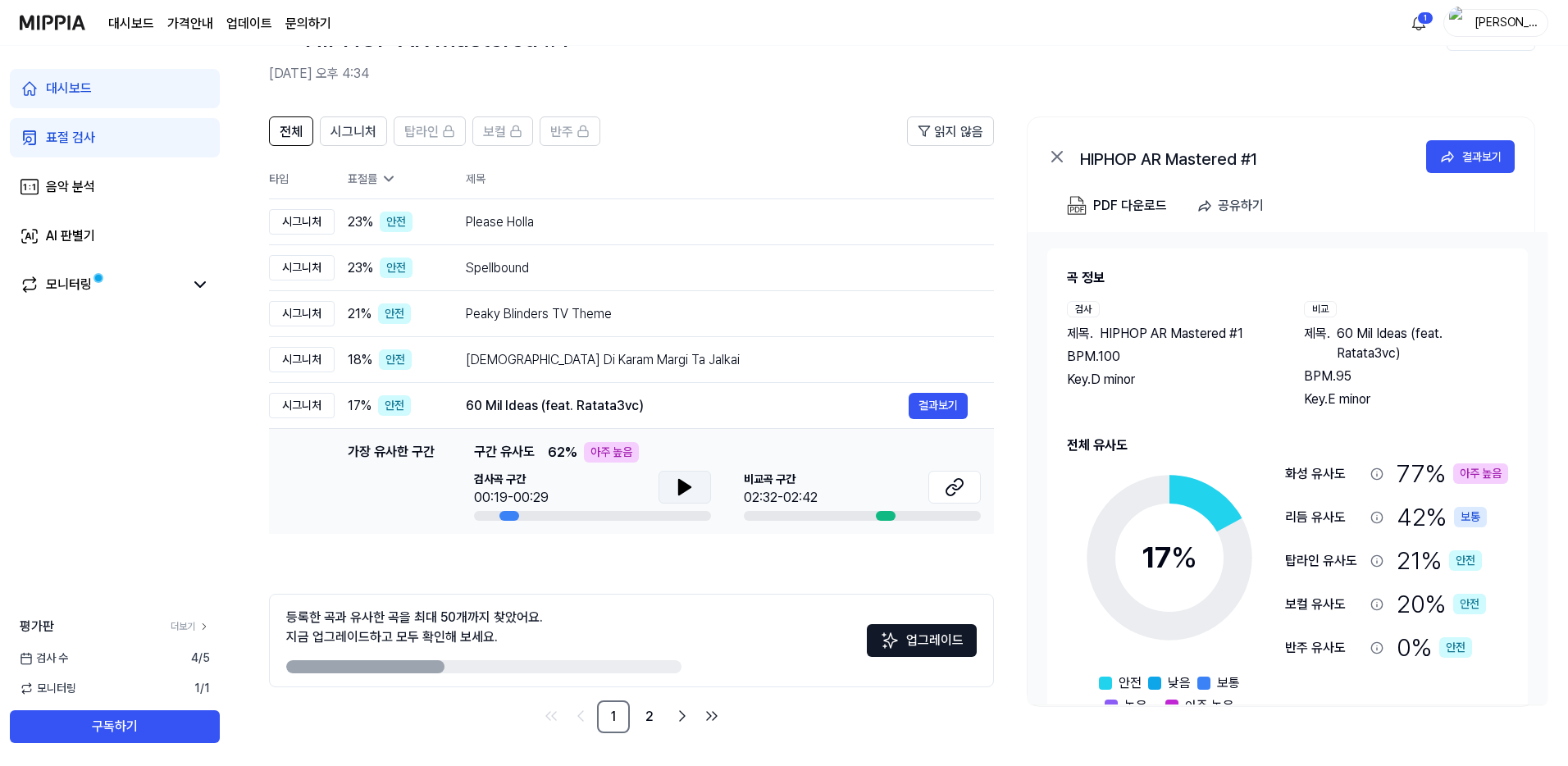
click at [1428, 483] on div "77 % 아주 높음" at bounding box center [1452, 473] width 112 height 37
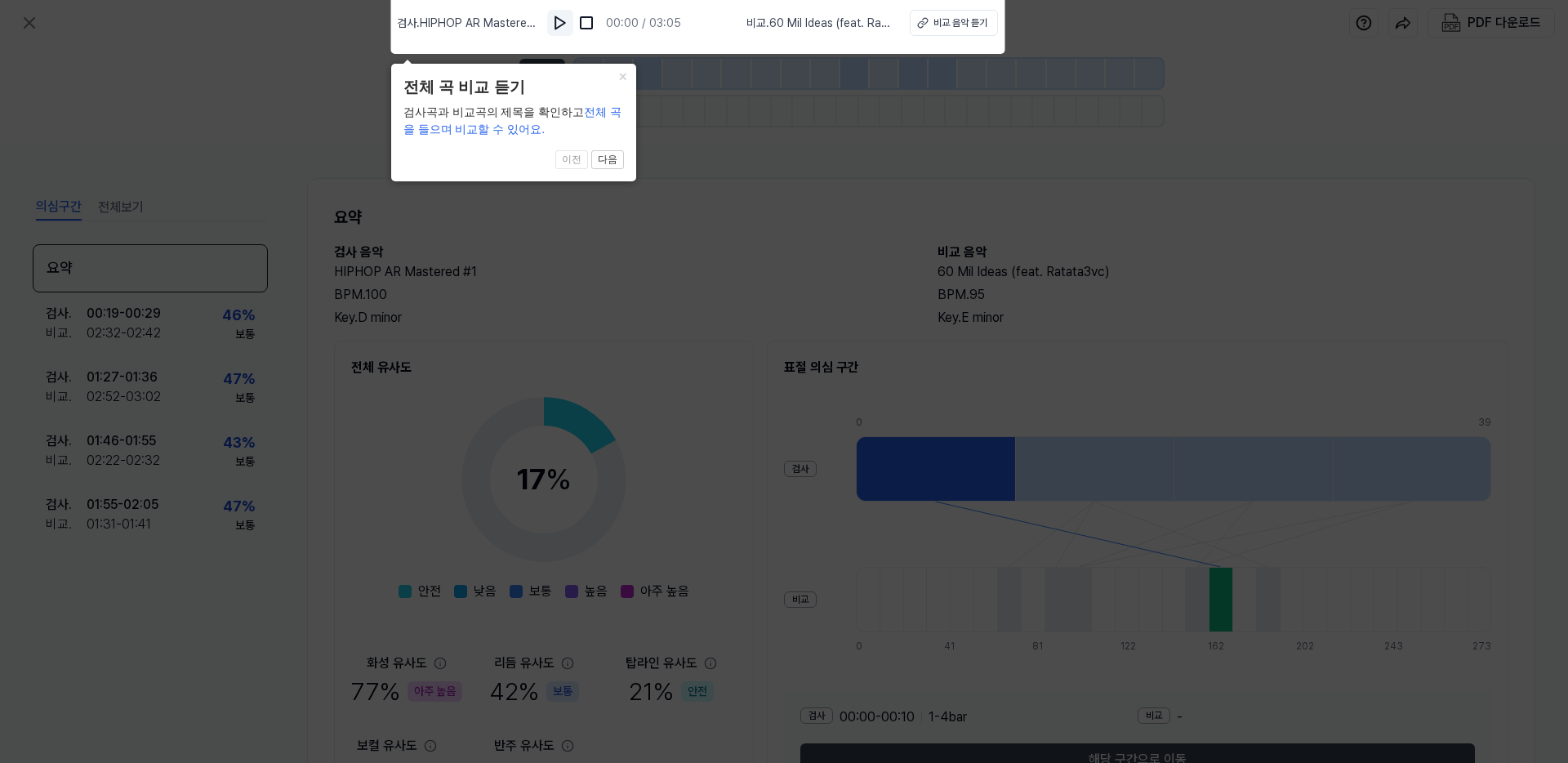
click at [562, 13] on button at bounding box center [560, 23] width 26 height 26
click at [557, 26] on img at bounding box center [561, 23] width 16 height 16
click at [991, 22] on button "비교 음악 듣기" at bounding box center [954, 23] width 89 height 26
click at [693, 459] on icon at bounding box center [784, 377] width 1568 height 771
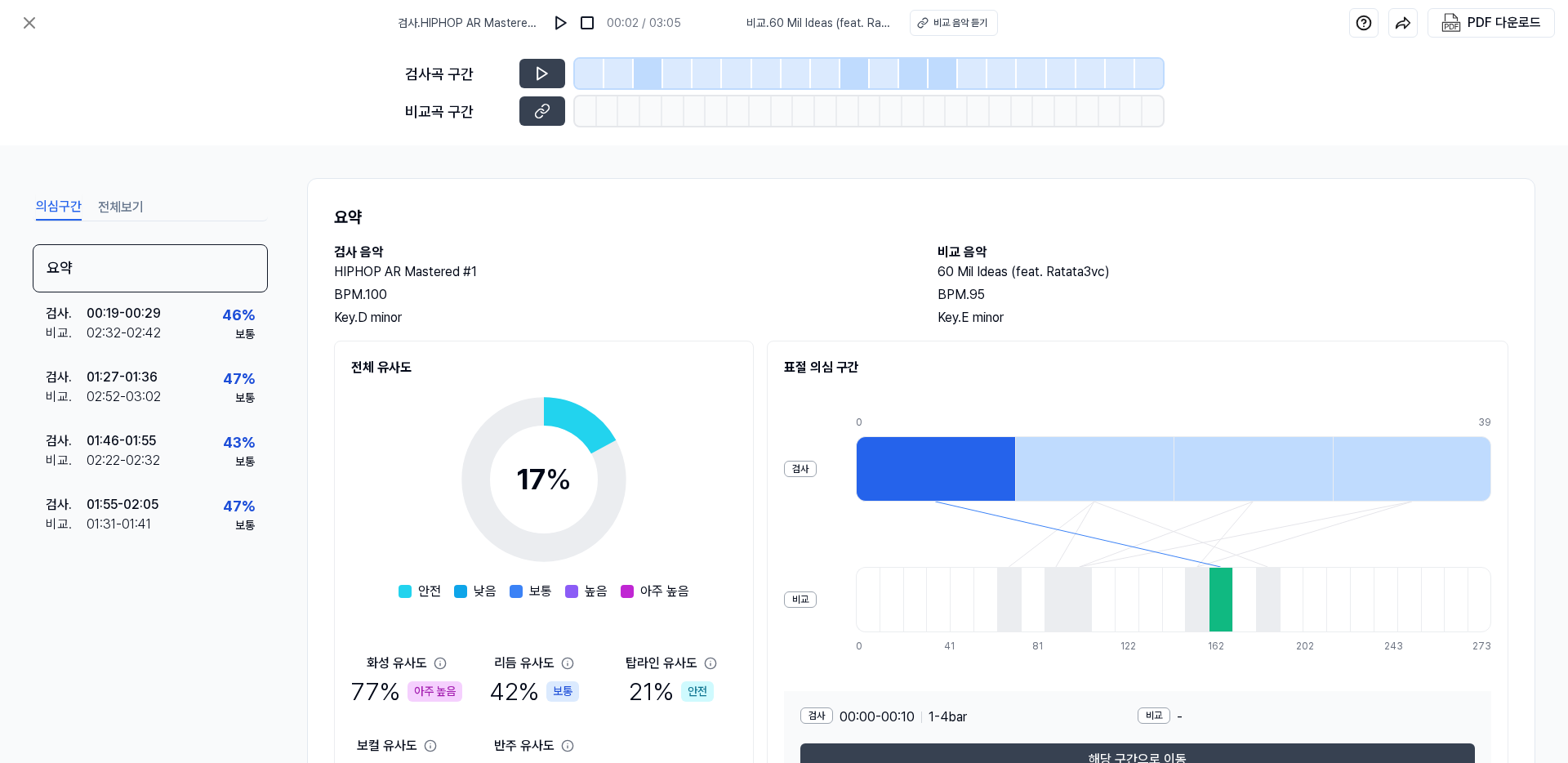
scroll to position [6, 0]
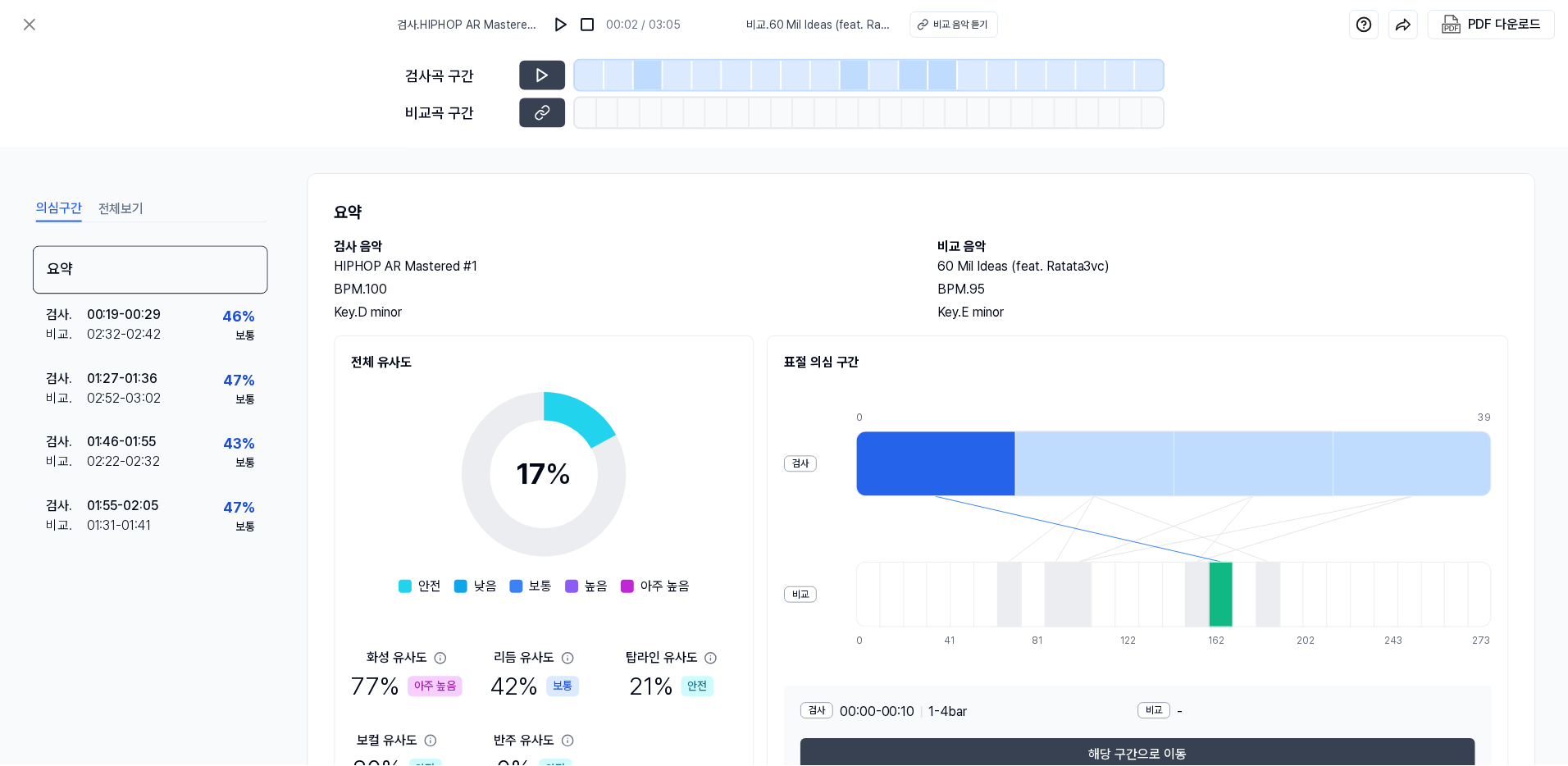
scroll to position [61, 0]
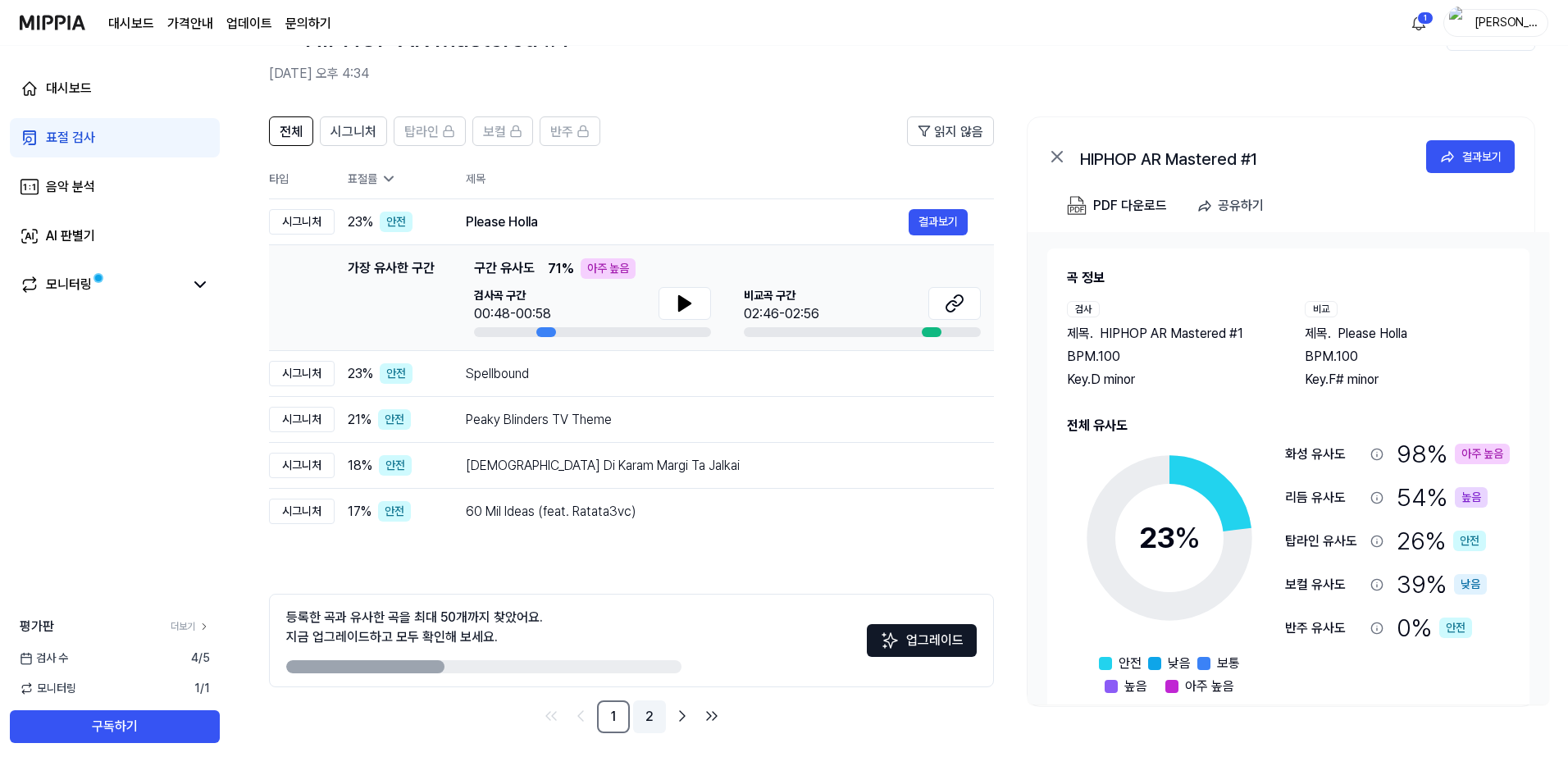
click at [657, 719] on link "2" at bounding box center [650, 716] width 33 height 33
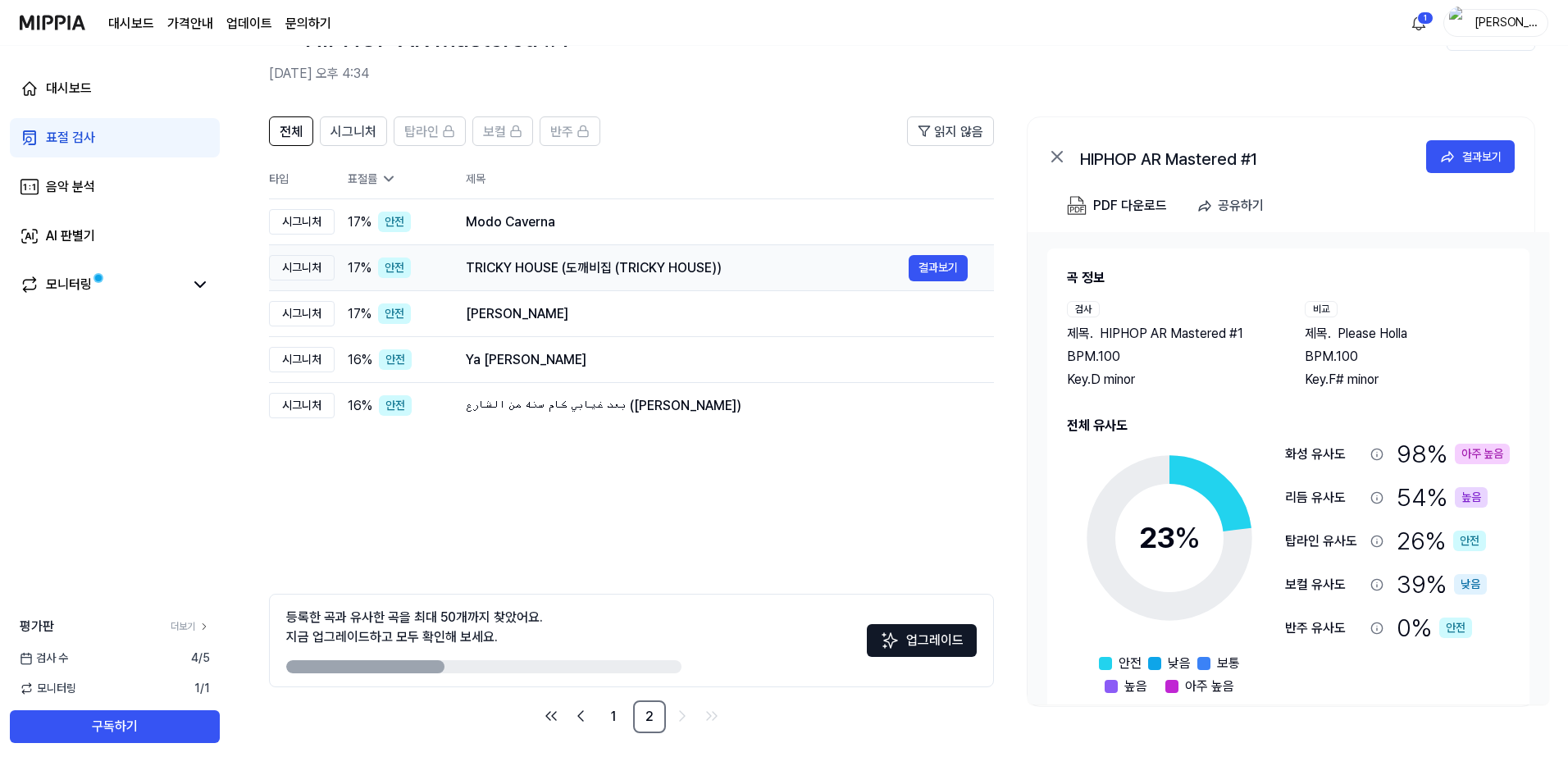
click at [806, 261] on div "TRICKY HOUSE (도깨비집 (TRICKY HOUSE))" at bounding box center [687, 268] width 443 height 19
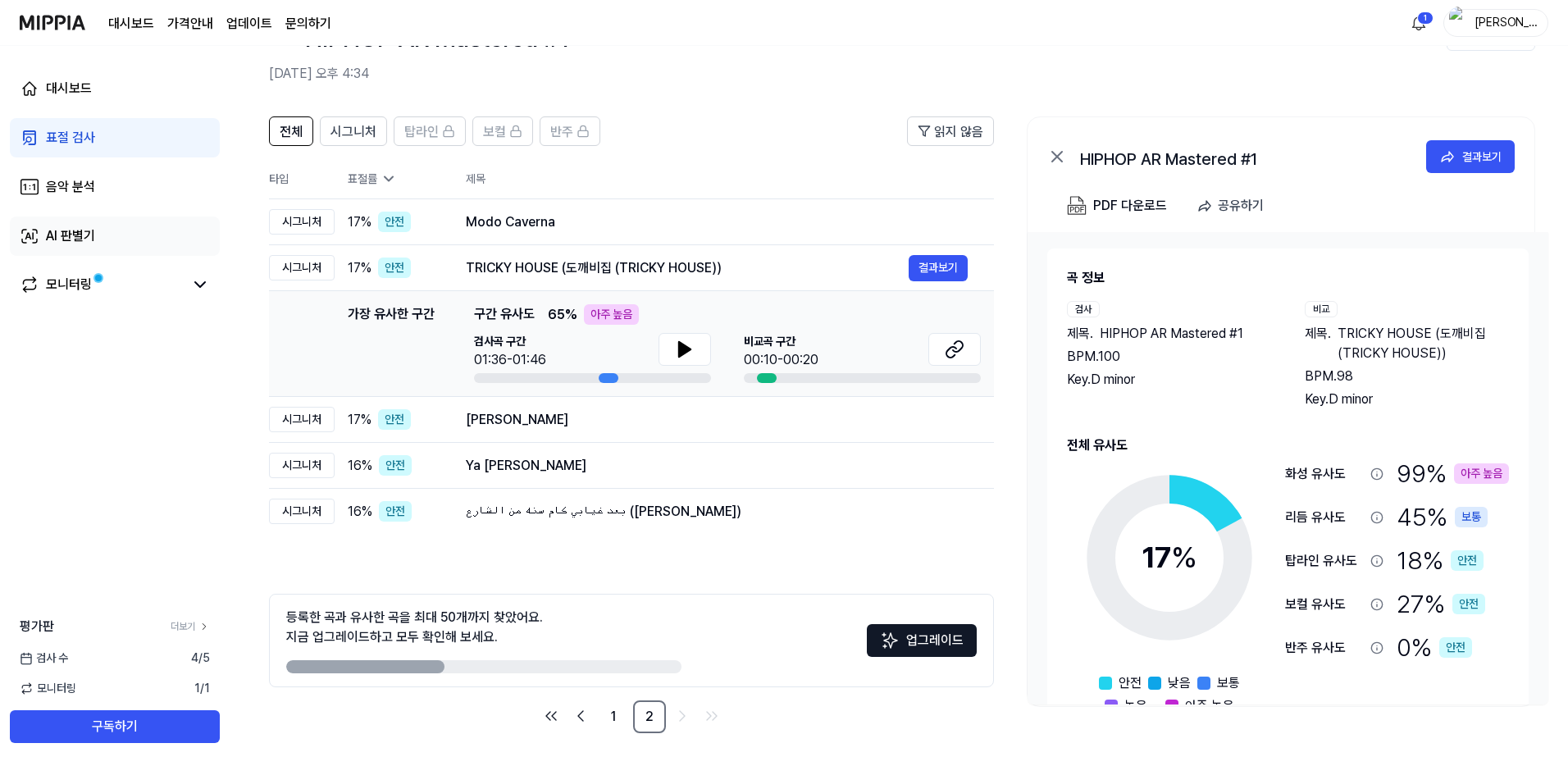
scroll to position [0, 0]
